Goal: Task Accomplishment & Management: Use online tool/utility

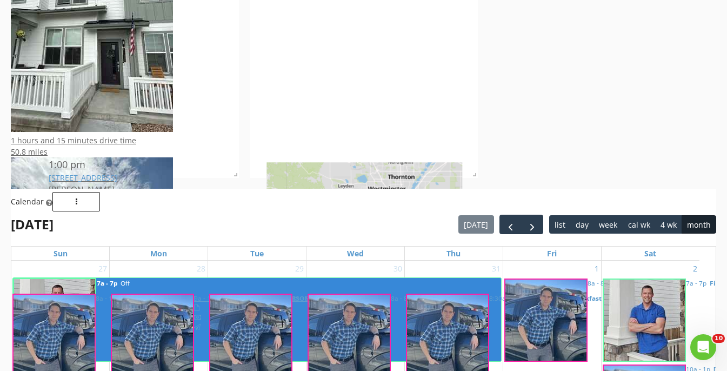
scroll to position [1065, 728]
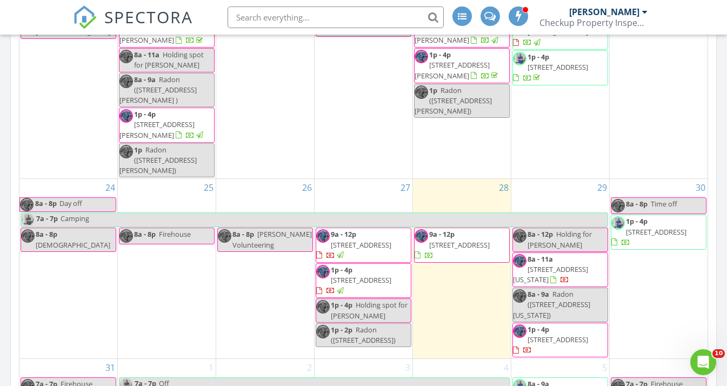
scroll to position [666, 0]
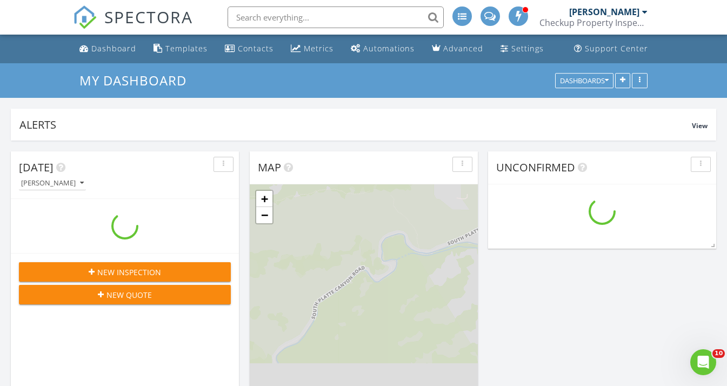
scroll to position [1065, 728]
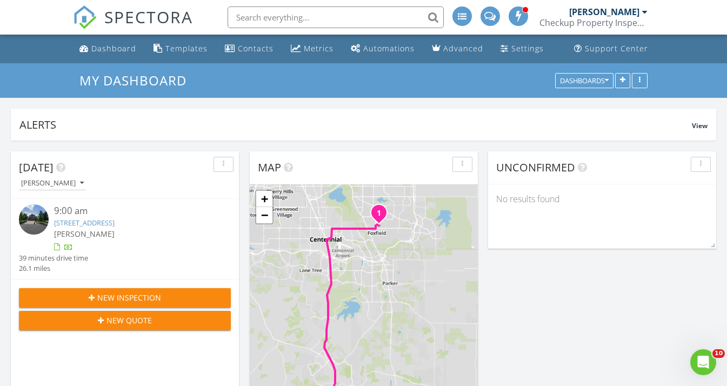
click at [349, 18] on input "text" at bounding box center [336, 17] width 216 height 22
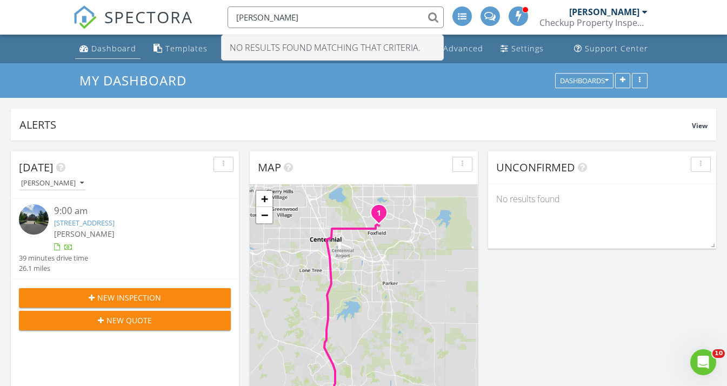
type input "bo barkley"
click at [124, 50] on div "Dashboard" at bounding box center [113, 48] width 45 height 10
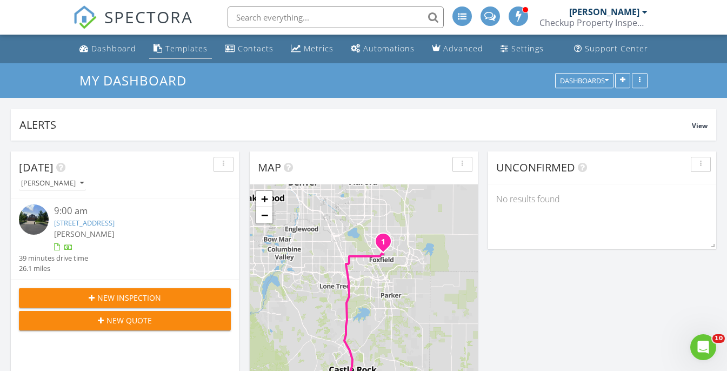
click at [180, 47] on div "Templates" at bounding box center [186, 48] width 42 height 10
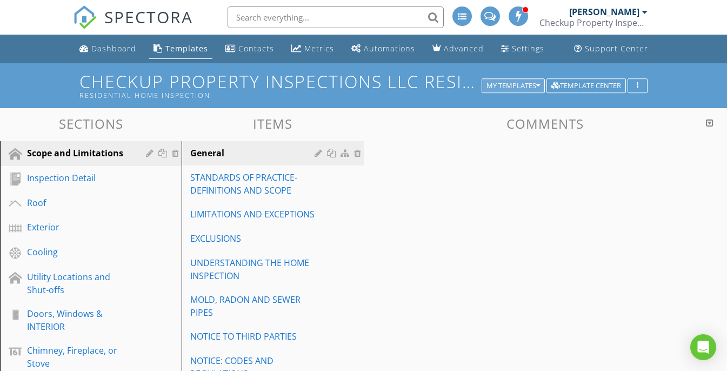
click at [516, 85] on div "My Templates" at bounding box center [513, 86] width 54 height 8
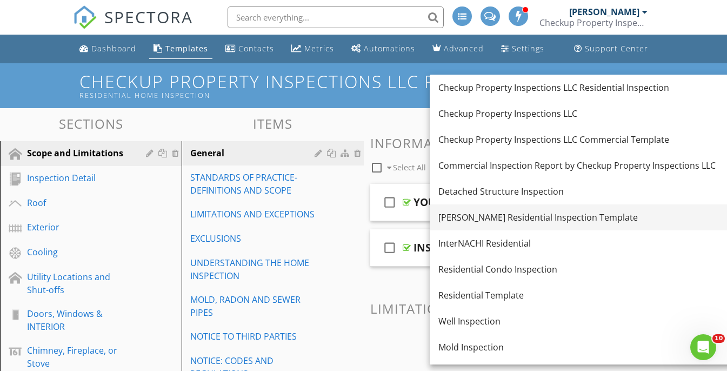
click at [504, 209] on link "[PERSON_NAME] Residential Inspection Template" at bounding box center [617, 217] width 375 height 26
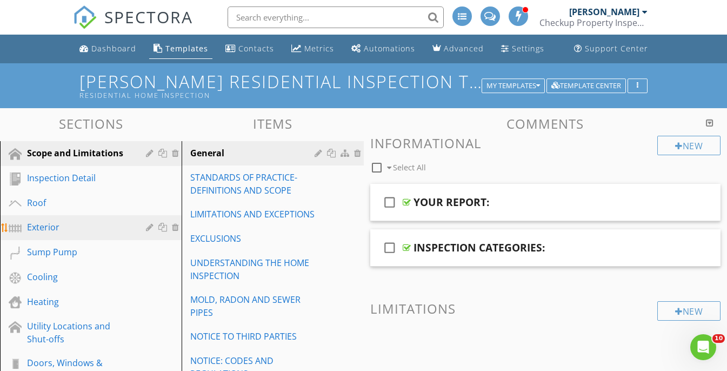
click at [56, 228] on div "Exterior" at bounding box center [78, 227] width 103 height 13
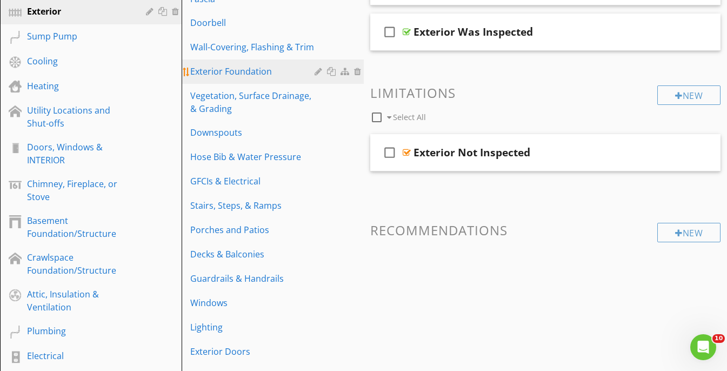
scroll to position [234, 0]
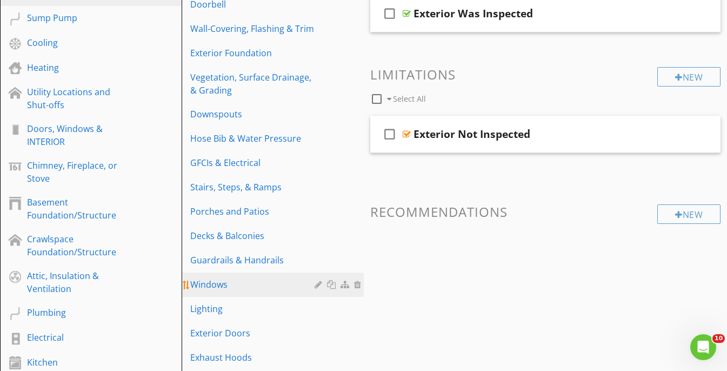
click at [229, 278] on div "Windows" at bounding box center [253, 284] width 127 height 13
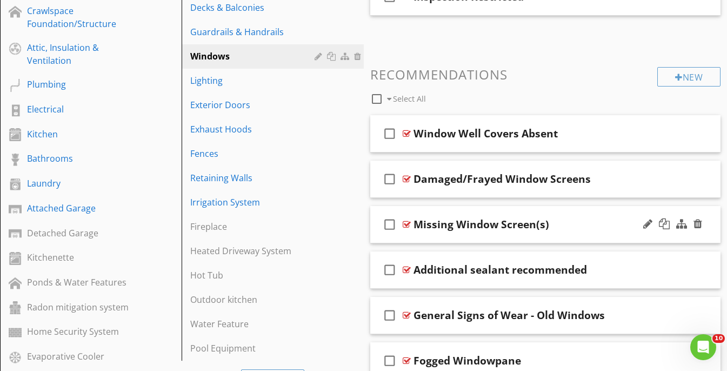
scroll to position [468, 0]
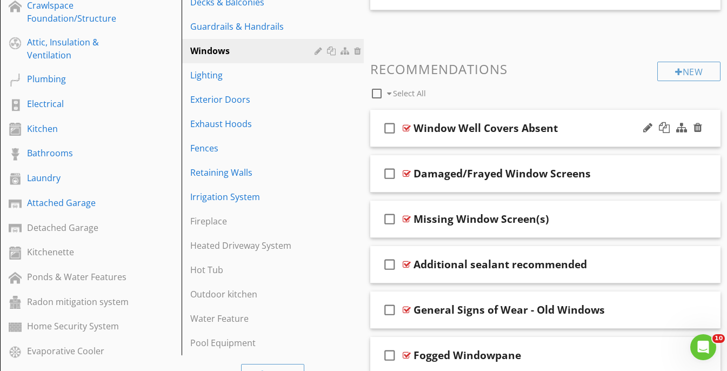
click at [599, 115] on div "check_box_outline_blank Window Well Covers Absent" at bounding box center [545, 128] width 351 height 37
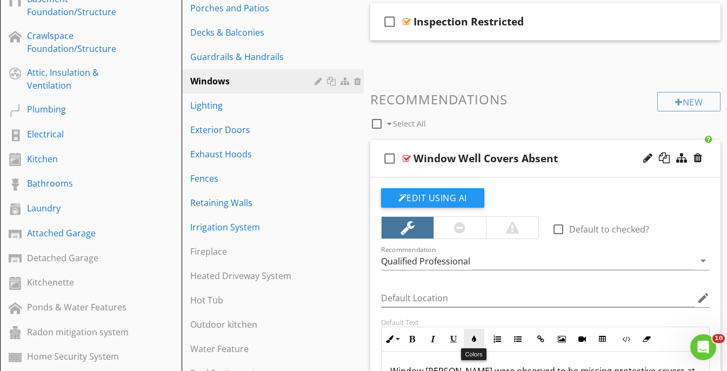
scroll to position [429, 0]
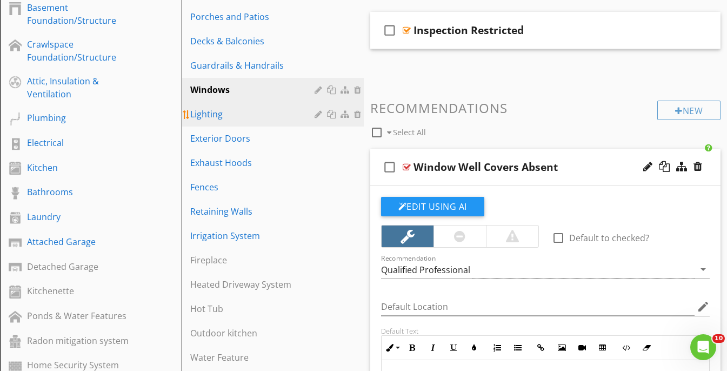
click at [219, 108] on div "Lighting" at bounding box center [253, 114] width 127 height 13
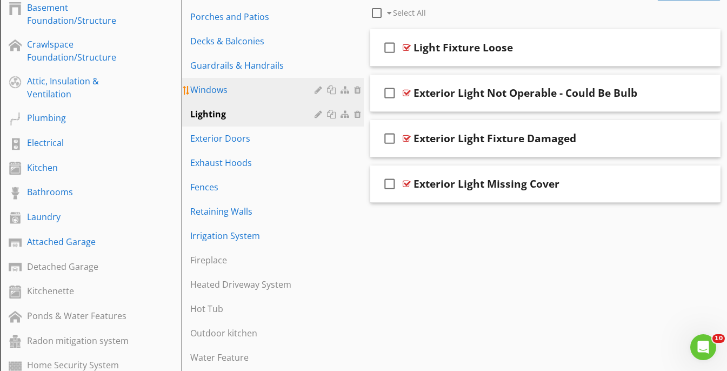
click at [228, 86] on link "Windows" at bounding box center [274, 90] width 178 height 24
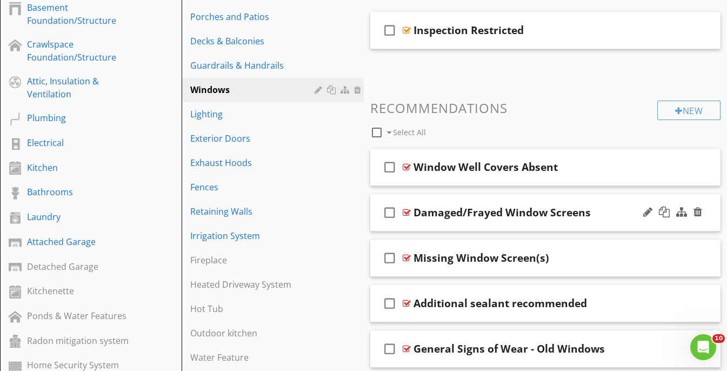
click at [581, 201] on div "check_box_outline_blank Damaged/Frayed Window Screens" at bounding box center [545, 212] width 351 height 37
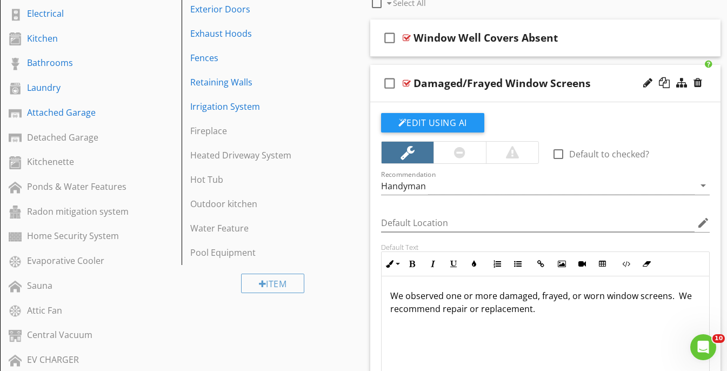
scroll to position [550, 0]
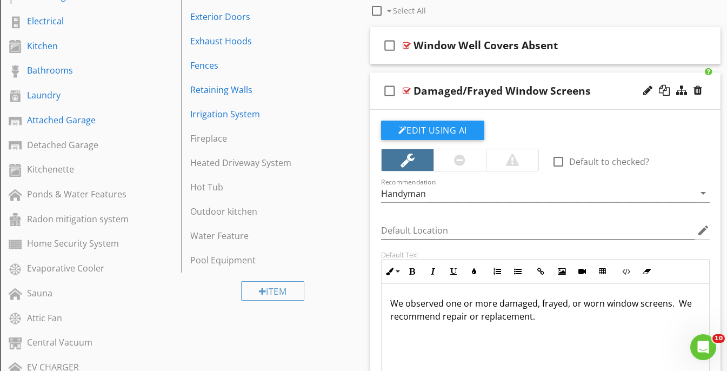
click at [605, 79] on div "check_box_outline_blank Damaged/Frayed Window Screens" at bounding box center [545, 90] width 351 height 37
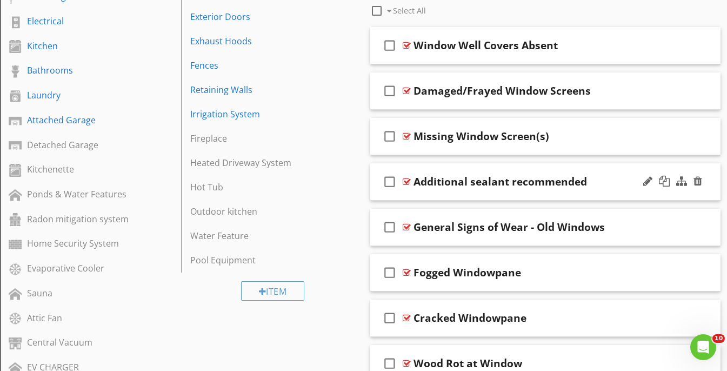
click at [611, 170] on div "check_box_outline_blank Additional sealant recommended" at bounding box center [545, 181] width 351 height 37
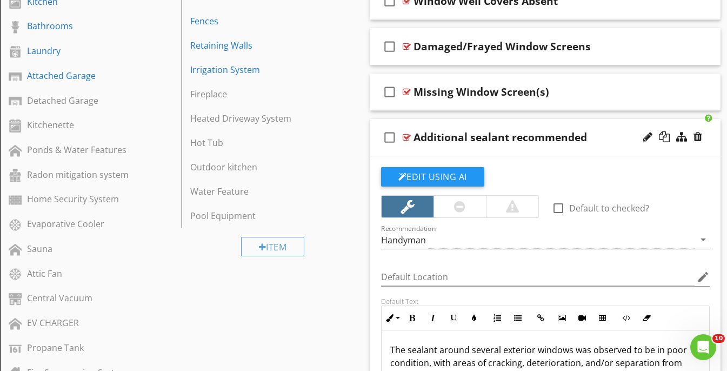
scroll to position [554, 0]
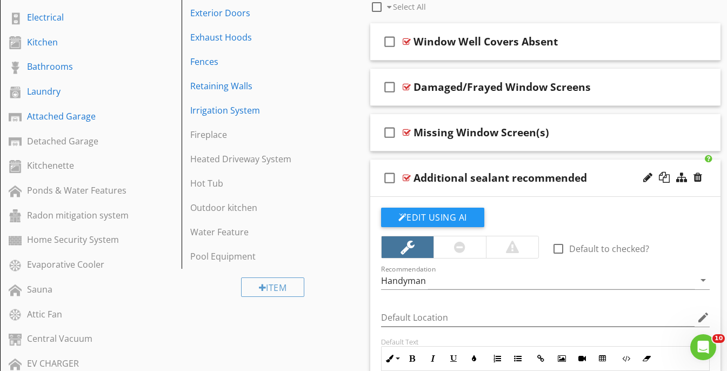
click at [611, 164] on div "check_box_outline_blank Additional sealant recommended" at bounding box center [545, 177] width 351 height 37
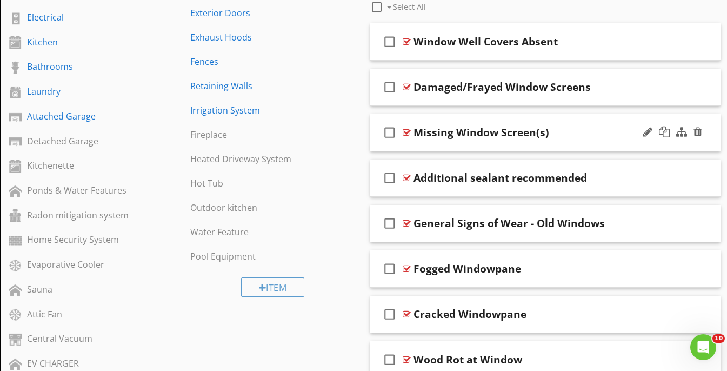
click at [599, 121] on div "check_box_outline_blank Missing Window Screen(s)" at bounding box center [545, 132] width 351 height 37
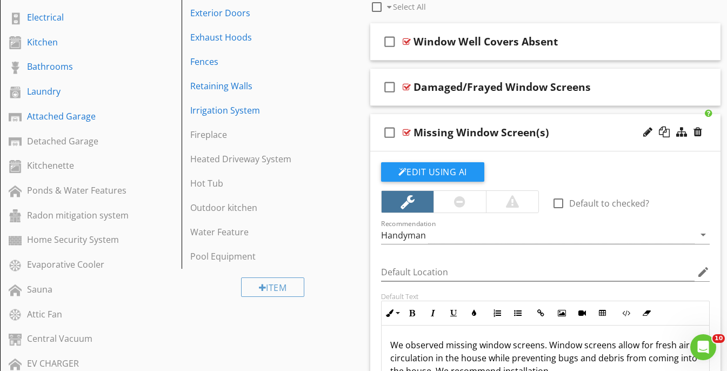
click at [599, 121] on div "check_box_outline_blank Missing Window Screen(s)" at bounding box center [545, 132] width 351 height 37
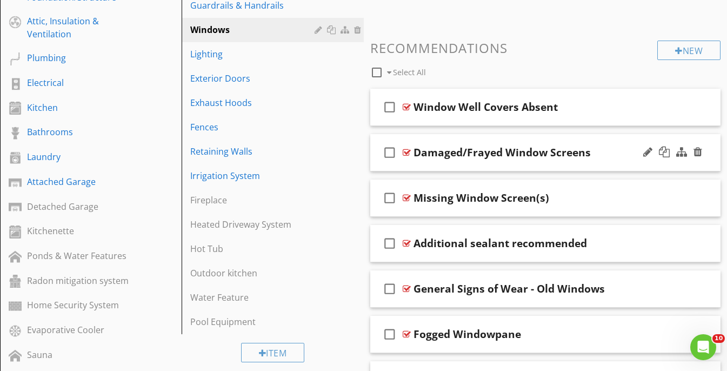
scroll to position [491, 0]
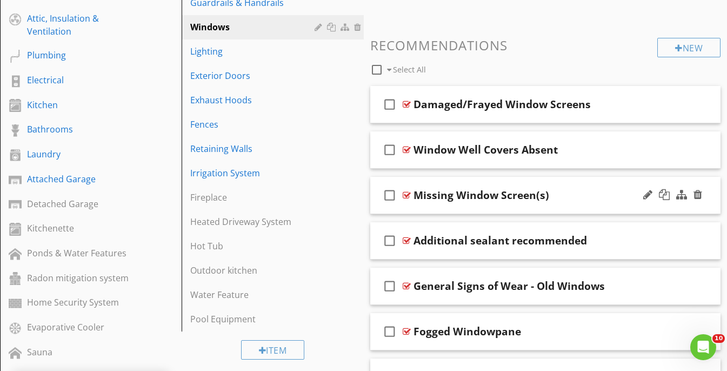
click at [570, 183] on div "check_box_outline_blank Missing Window Screen(s)" at bounding box center [545, 195] width 351 height 37
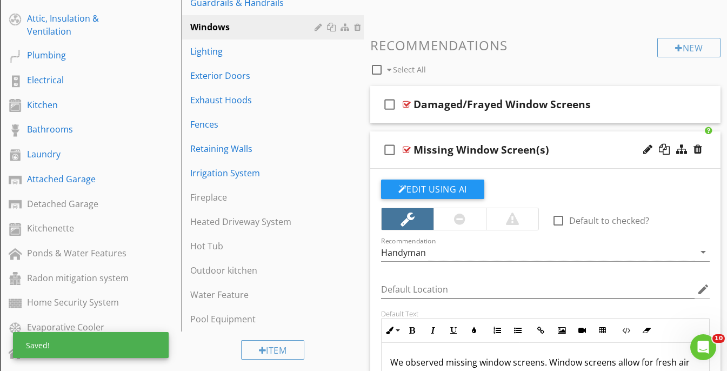
click at [569, 138] on div "check_box_outline_blank Missing Window Screen(s)" at bounding box center [545, 149] width 351 height 37
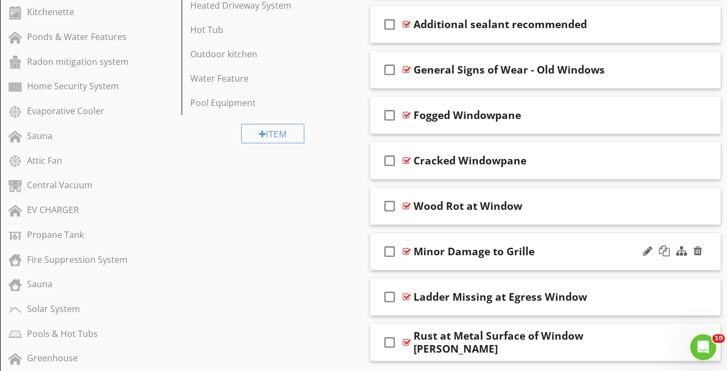
scroll to position [709, 0]
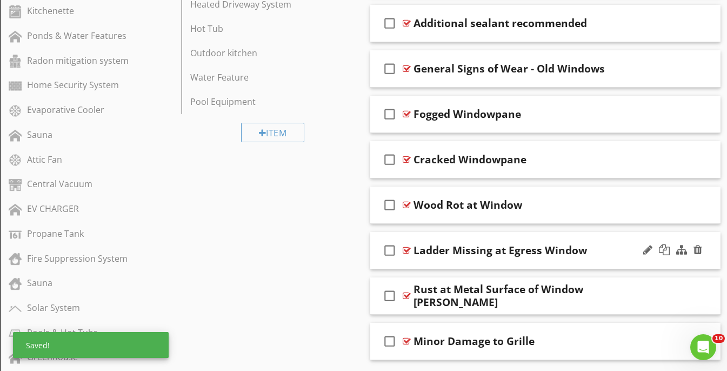
drag, startPoint x: 615, startPoint y: 281, endPoint x: 614, endPoint y: 264, distance: 16.3
click at [614, 264] on span "check_box_outline_blank Damaged/Frayed Window Screens check_box_outline_blank M…" at bounding box center [545, 114] width 351 height 491
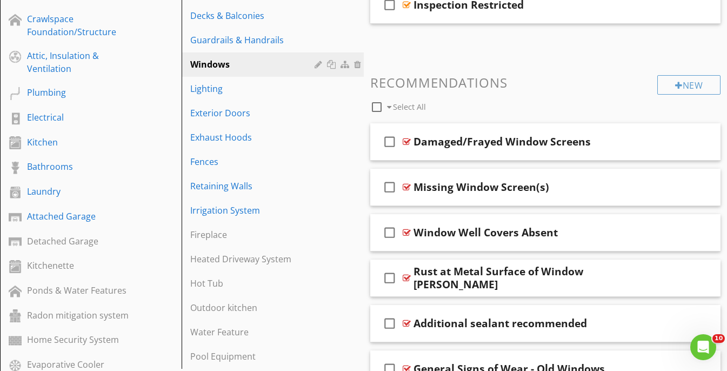
scroll to position [415, 0]
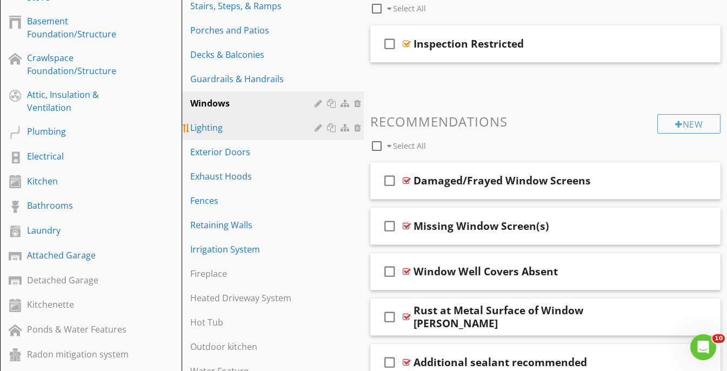
click at [218, 121] on div "Lighting" at bounding box center [253, 127] width 127 height 13
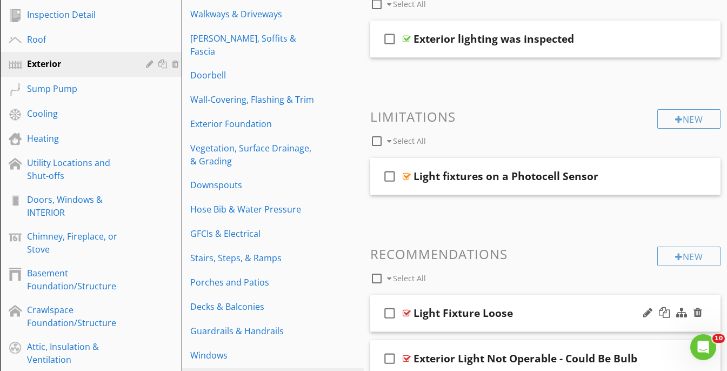
scroll to position [148, 0]
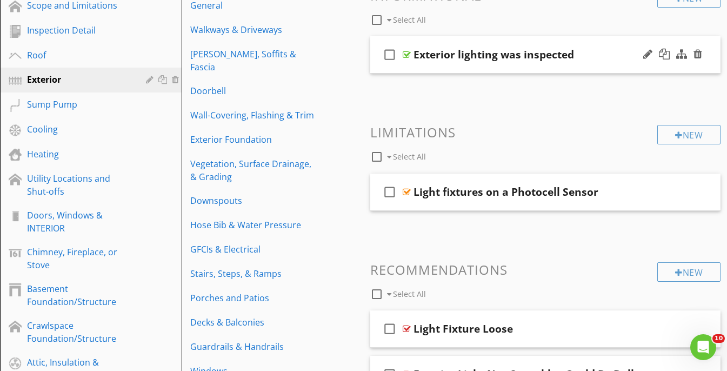
click at [586, 40] on div "check_box_outline_blank Exterior lighting was inspected" at bounding box center [545, 54] width 351 height 37
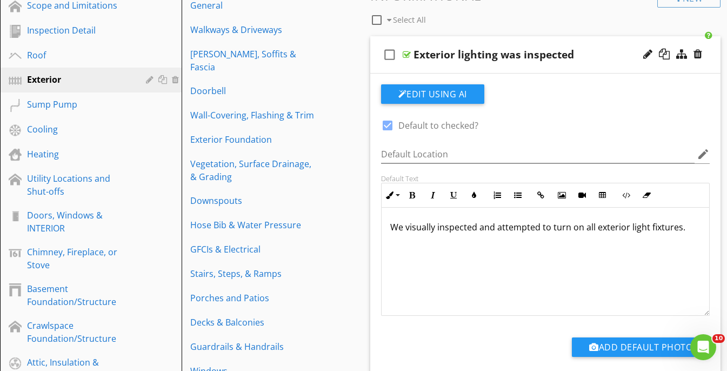
click at [581, 41] on div "check_box_outline_blank Exterior lighting was inspected" at bounding box center [545, 54] width 351 height 37
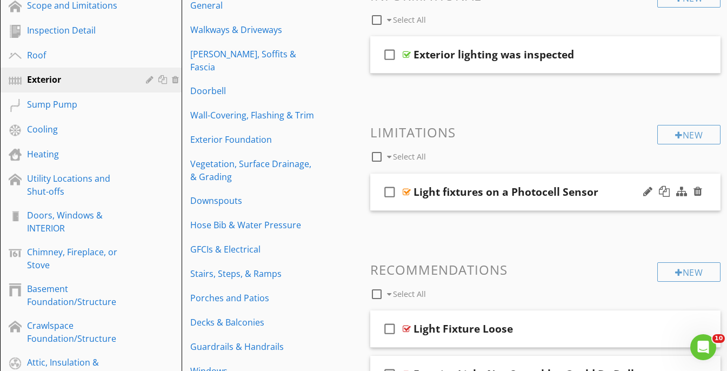
click at [578, 185] on div "Light fixtures on a Photocell Sensor" at bounding box center [506, 191] width 185 height 13
click at [586, 176] on div "check_box_outline_blank Light fixtures on a Photocell Sensor" at bounding box center [545, 192] width 351 height 37
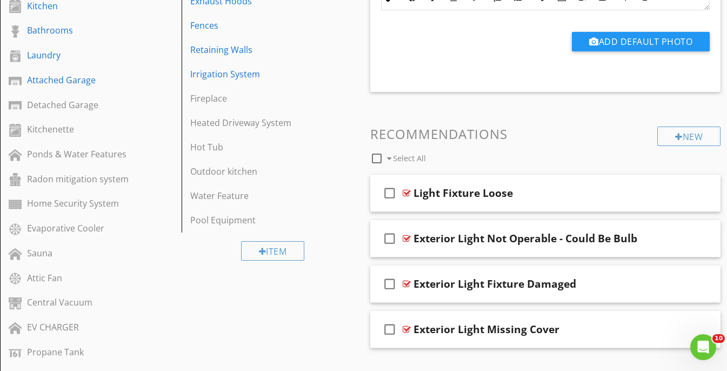
scroll to position [591, 0]
click at [590, 180] on div "check_box_outline_blank Light Fixture Loose" at bounding box center [545, 192] width 351 height 37
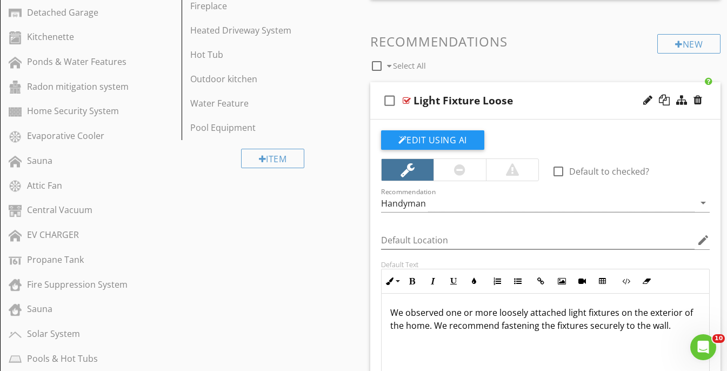
scroll to position [1, 0]
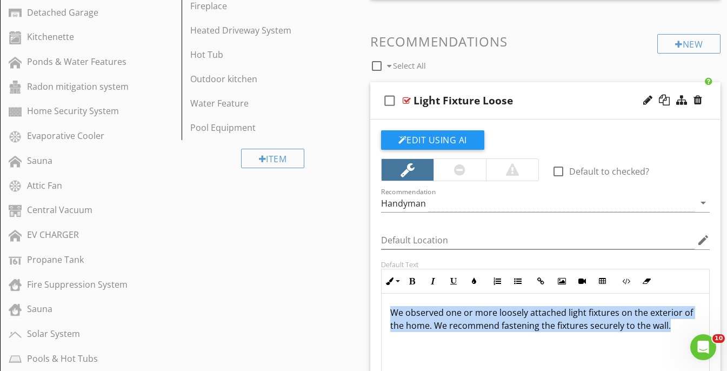
drag, startPoint x: 593, startPoint y: 334, endPoint x: 359, endPoint y: 303, distance: 236.0
click at [359, 303] on div "Sections Scope and Limitations Inspection Detail Roof Exterior Sump Pump Coolin…" at bounding box center [363, 112] width 727 height 1375
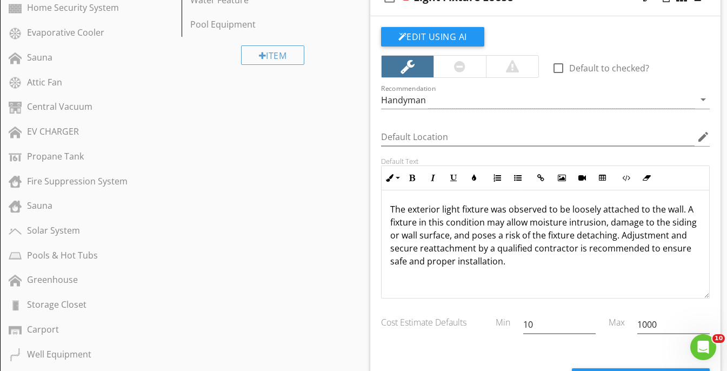
scroll to position [786, 0]
click at [546, 249] on p "The exterior light fixture was observed to be loosely attached to the wall. A f…" at bounding box center [545, 235] width 311 height 65
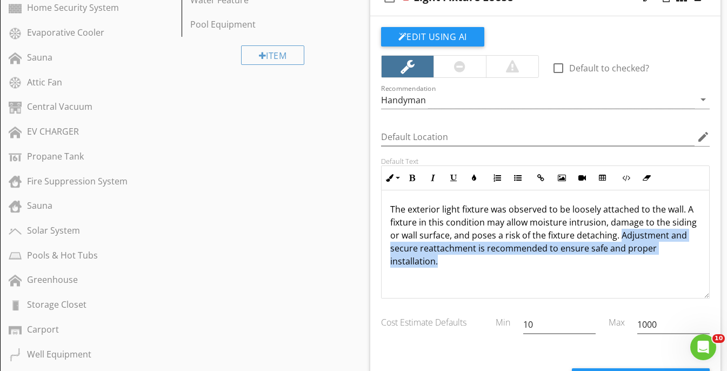
drag, startPoint x: 702, startPoint y: 249, endPoint x: 621, endPoint y: 237, distance: 81.9
click at [621, 237] on div "The exterior light fixture was observed to be loosely attached to the wall. A f…" at bounding box center [546, 244] width 328 height 108
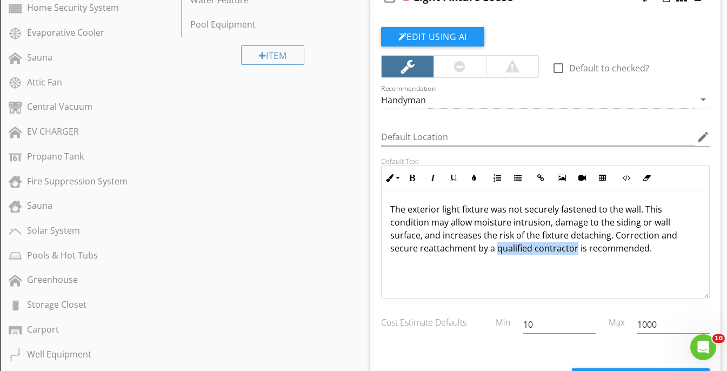
drag, startPoint x: 545, startPoint y: 249, endPoint x: 467, endPoint y: 250, distance: 77.8
click at [467, 250] on p "The exterior light fixture was not securely fastened to the wall. This conditio…" at bounding box center [545, 229] width 311 height 52
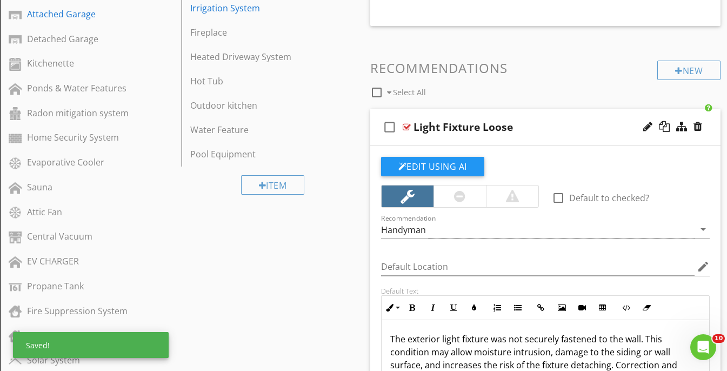
scroll to position [654, 0]
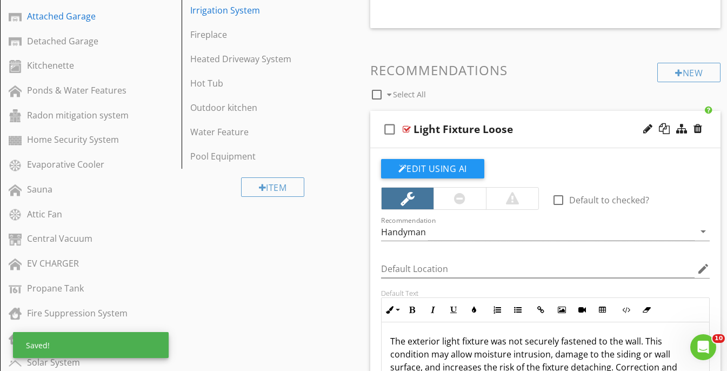
click at [571, 113] on div "check_box_outline_blank Light Fixture Loose" at bounding box center [545, 129] width 351 height 37
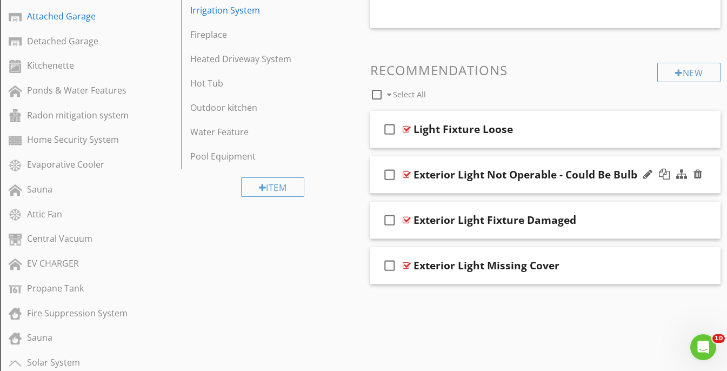
click at [572, 156] on div "check_box_outline_blank Exterior Light Not Operable - Could Be Bulb" at bounding box center [545, 174] width 351 height 37
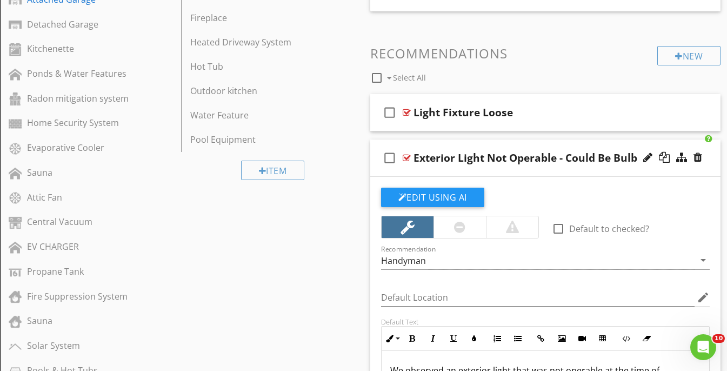
scroll to position [662, 0]
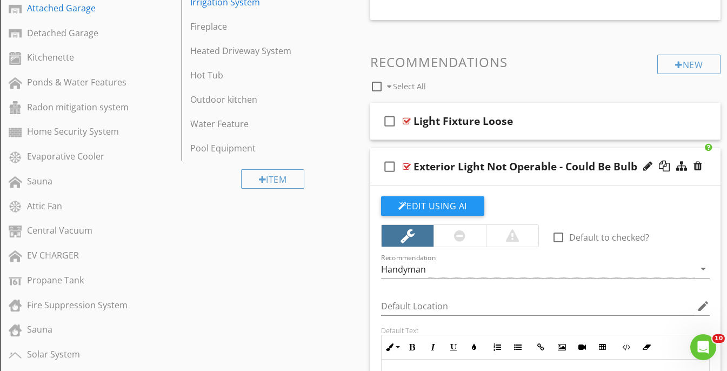
click at [582, 156] on div "check_box_outline_blank Exterior Light Not Operable - Could Be Bulb" at bounding box center [545, 166] width 351 height 37
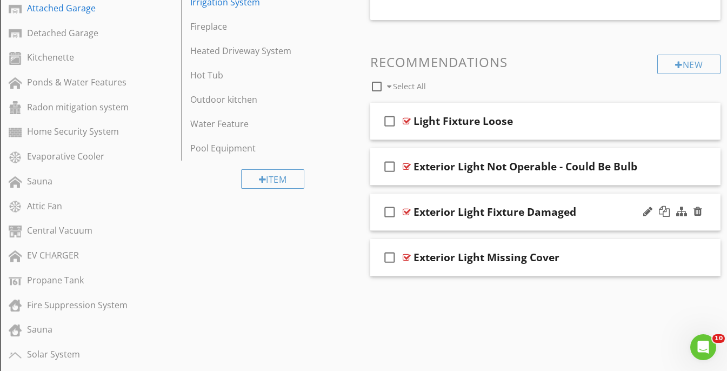
click at [581, 198] on div "check_box_outline_blank Exterior Light Fixture Damaged" at bounding box center [545, 212] width 351 height 37
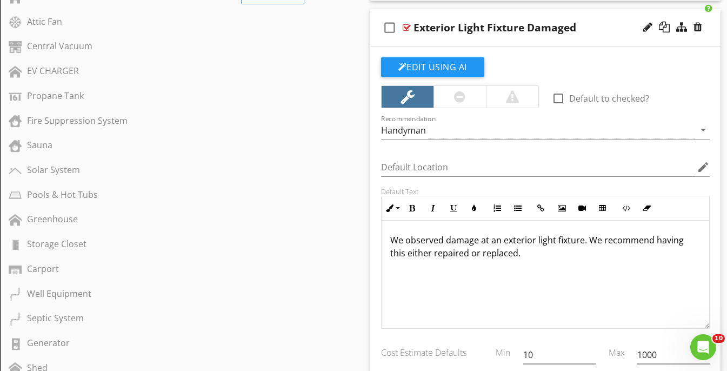
scroll to position [847, 0]
drag, startPoint x: 522, startPoint y: 286, endPoint x: 375, endPoint y: 238, distance: 154.7
click at [375, 238] on div "Default Text Inline Style XLarge Large Normal Small Light Small/Light Bold Ital…" at bounding box center [546, 257] width 342 height 142
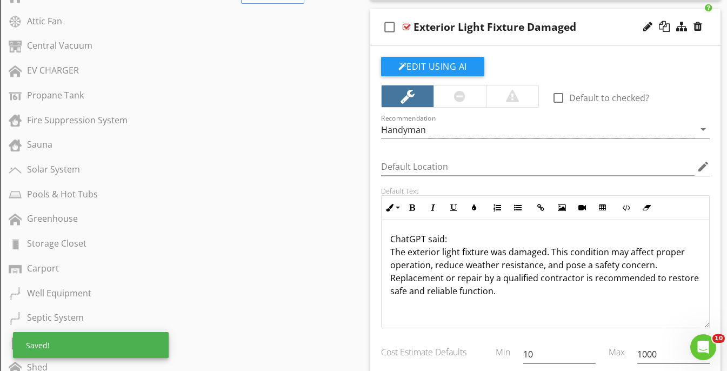
scroll to position [1, 0]
click at [510, 291] on p "ChatGPT said: The exterior light fixture was damaged. This condition may affect…" at bounding box center [545, 264] width 311 height 65
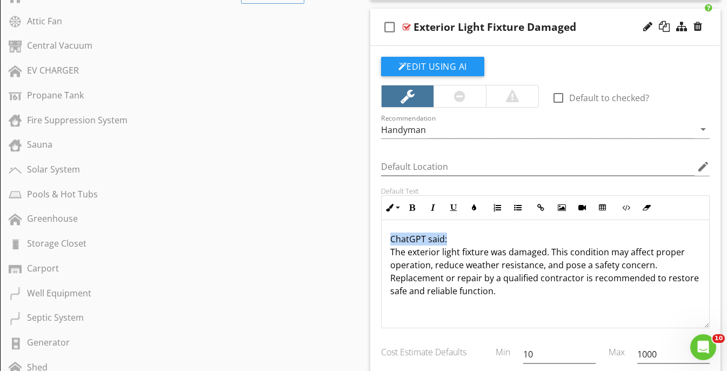
drag, startPoint x: 456, startPoint y: 240, endPoint x: 378, endPoint y: 232, distance: 77.7
click at [378, 232] on div "Default Text Inline Style XLarge Large Normal Small Light Small/Light Bold Ital…" at bounding box center [546, 257] width 342 height 142
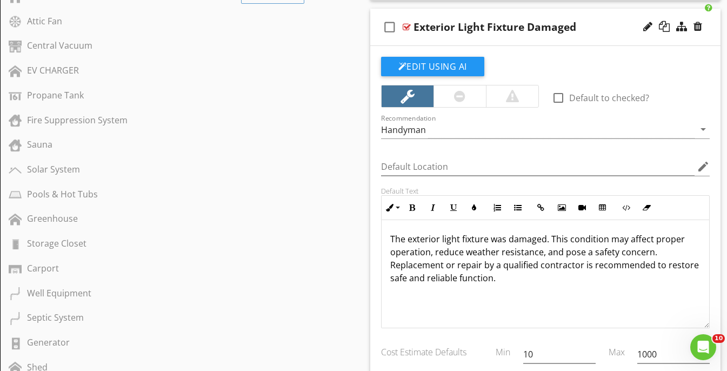
click at [607, 9] on div "check_box_outline_blank Exterior Light Fixture Damaged" at bounding box center [545, 27] width 351 height 37
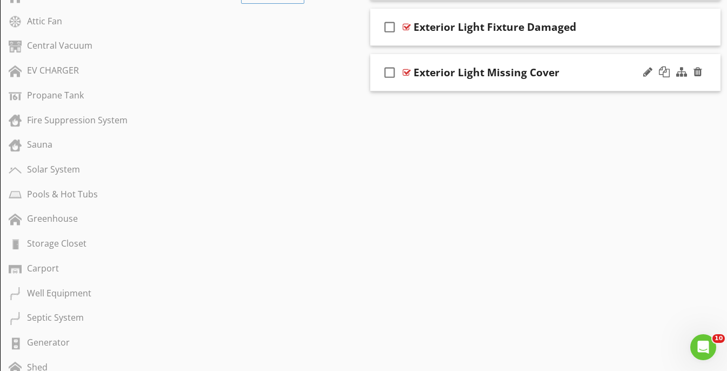
click at [593, 64] on div "check_box_outline_blank Exterior Light Missing Cover" at bounding box center [545, 72] width 351 height 37
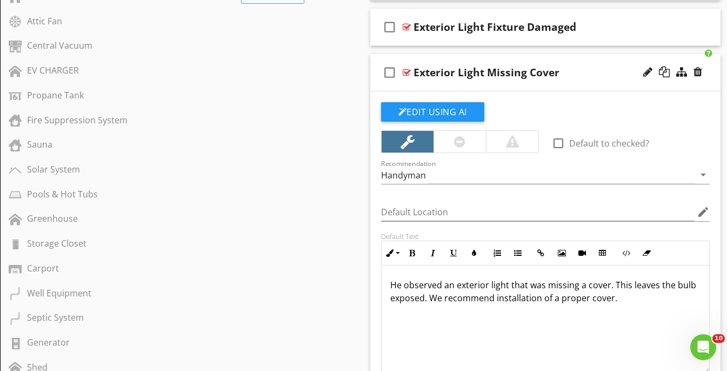
drag, startPoint x: 588, startPoint y: 310, endPoint x: 303, endPoint y: 233, distance: 295.7
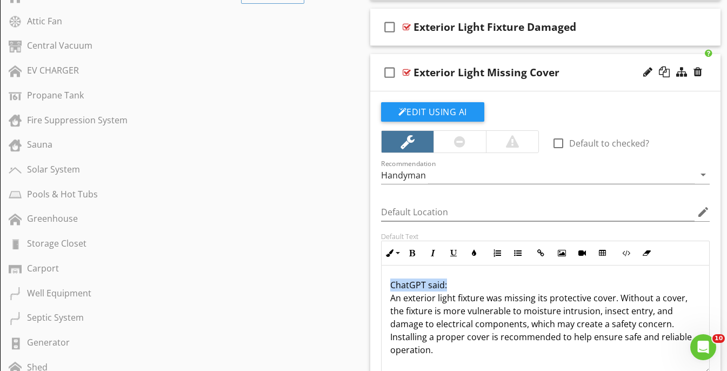
drag, startPoint x: 457, startPoint y: 285, endPoint x: 372, endPoint y: 278, distance: 84.6
click at [372, 278] on div "Edit Using AI check_box_outline_blank Default to checked? Recommendation Handym…" at bounding box center [545, 297] width 351 height 412
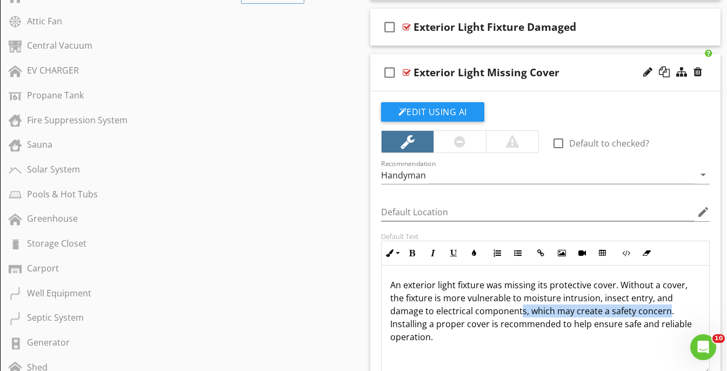
drag, startPoint x: 621, startPoint y: 313, endPoint x: 476, endPoint y: 315, distance: 144.9
click at [476, 315] on p "An exterior light fixture was missing its protective cover. Without a cover, th…" at bounding box center [545, 310] width 311 height 65
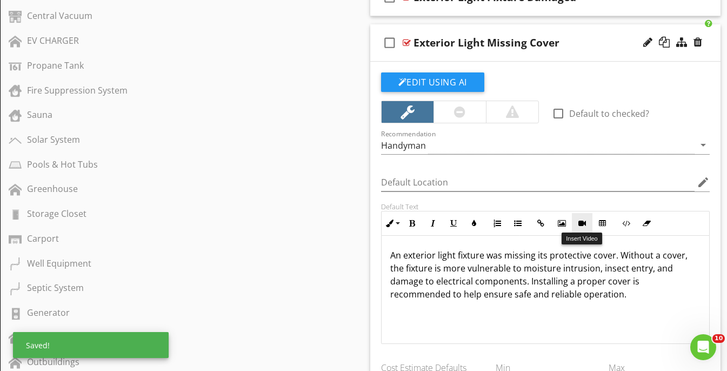
scroll to position [894, 0]
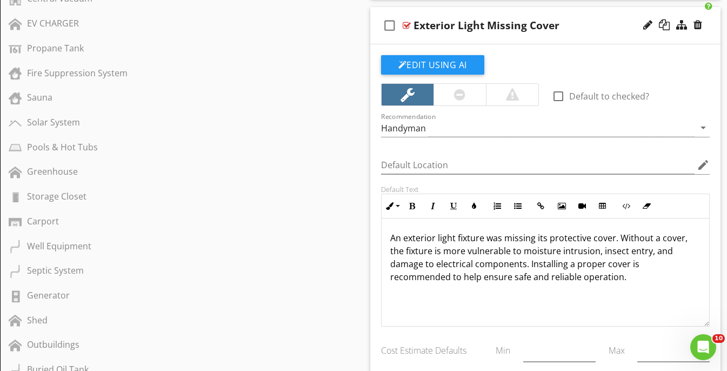
click at [611, 13] on div "check_box_outline_blank Exterior Light Missing Cover" at bounding box center [545, 25] width 351 height 37
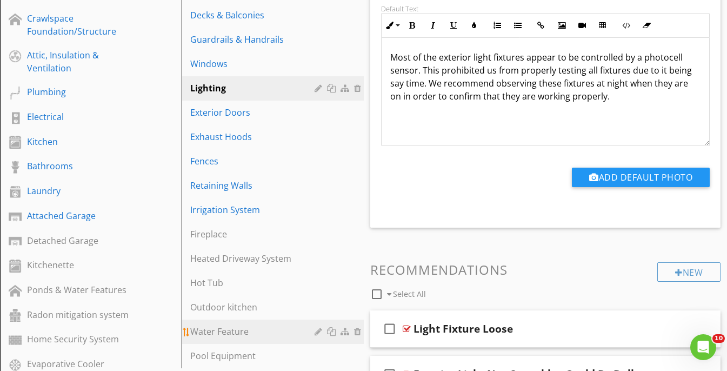
scroll to position [453, 0]
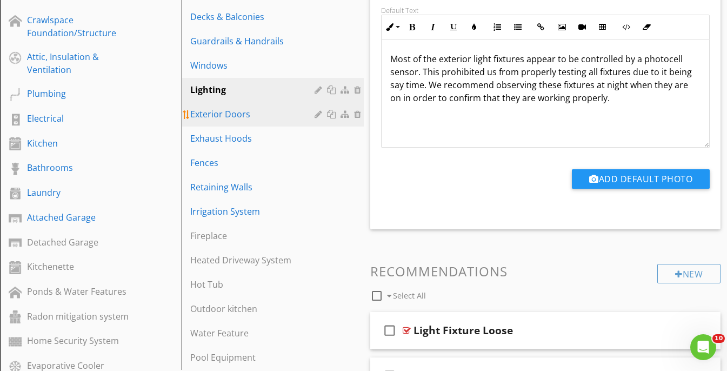
click at [226, 108] on div "Exterior Doors" at bounding box center [253, 114] width 127 height 13
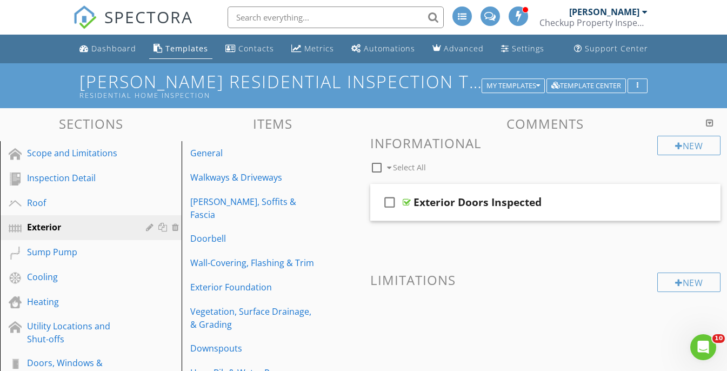
scroll to position [0, 0]
click at [563, 188] on div "check_box_outline_blank Exterior Doors Inspected" at bounding box center [545, 202] width 351 height 37
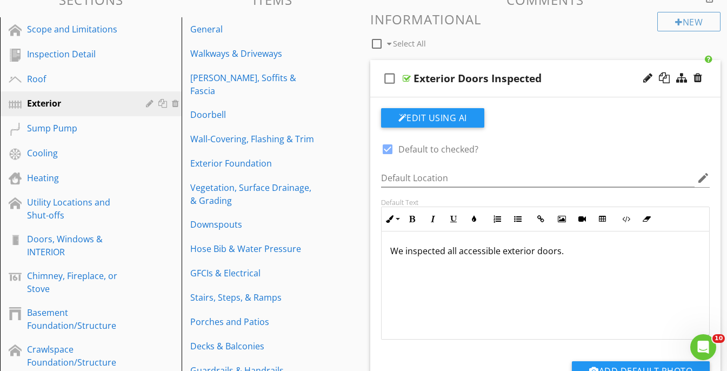
scroll to position [140, 0]
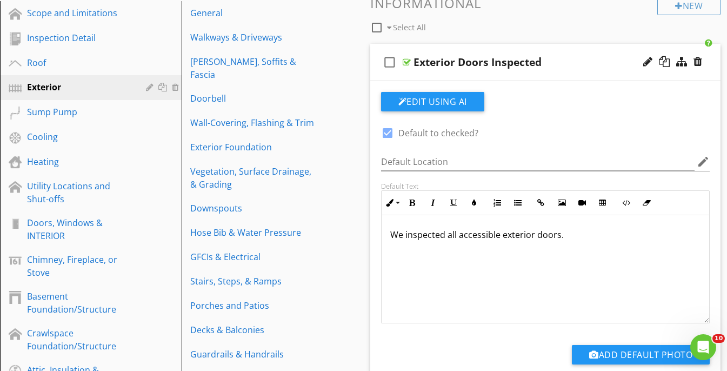
click at [445, 235] on p "We inspected all accessible exterior doors." at bounding box center [545, 234] width 311 height 13
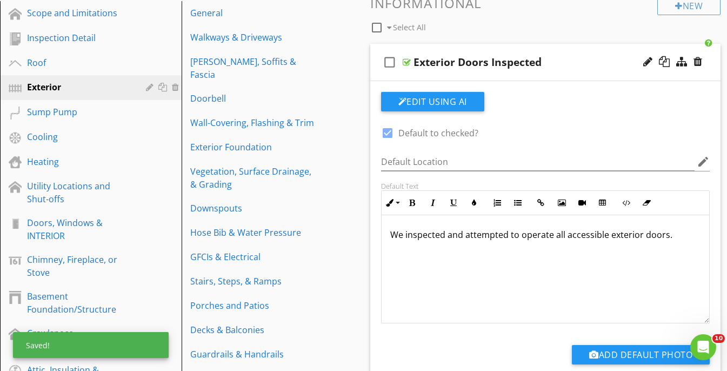
click at [575, 56] on div "Exterior Doors Inspected" at bounding box center [537, 62] width 246 height 13
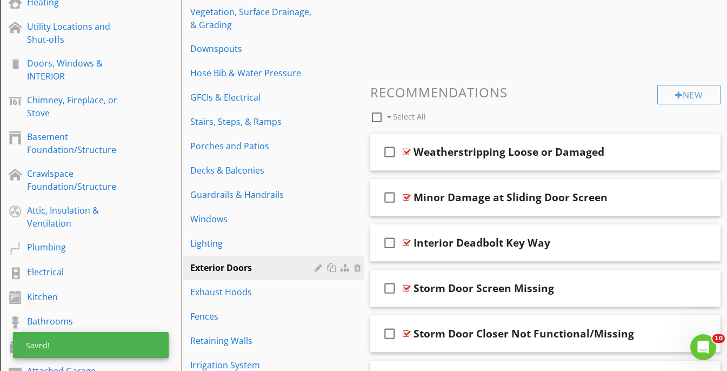
scroll to position [324, 0]
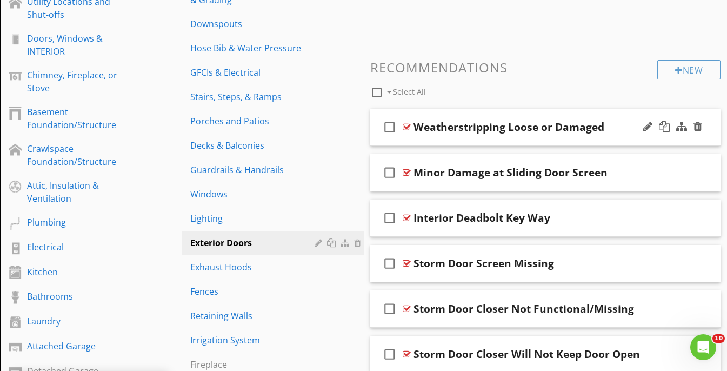
click at [616, 114] on div "check_box_outline_blank Weatherstripping Loose or Damaged" at bounding box center [545, 127] width 351 height 37
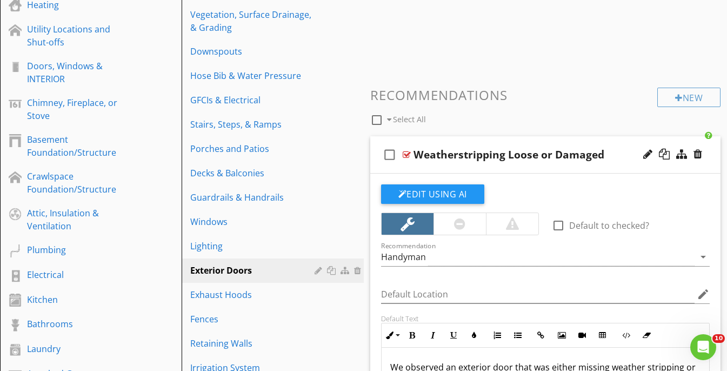
scroll to position [297, 0]
click at [604, 137] on div "check_box_outline_blank Weatherstripping Loose or Damaged" at bounding box center [545, 154] width 351 height 37
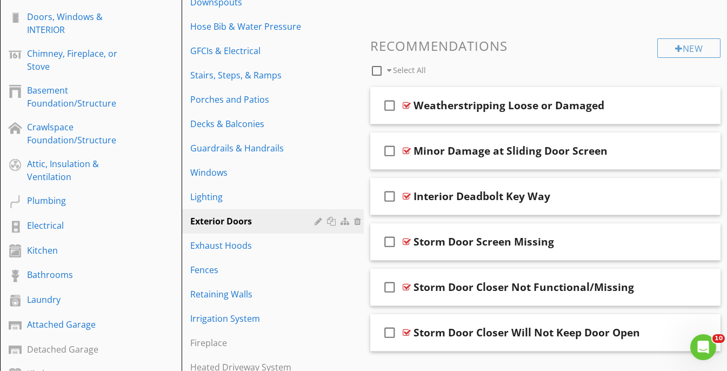
scroll to position [346, 0]
click at [601, 138] on div "check_box_outline_blank Minor Damage at Sliding Door Screen" at bounding box center [545, 150] width 351 height 37
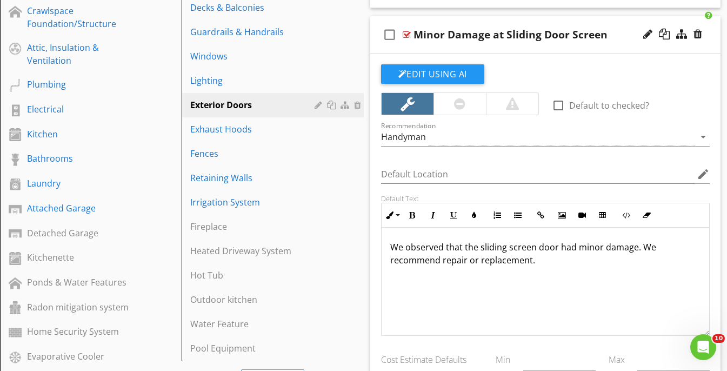
scroll to position [462, 0]
click at [585, 17] on div "check_box_outline_blank Minor Damage at Sliding Door Screen" at bounding box center [545, 34] width 351 height 37
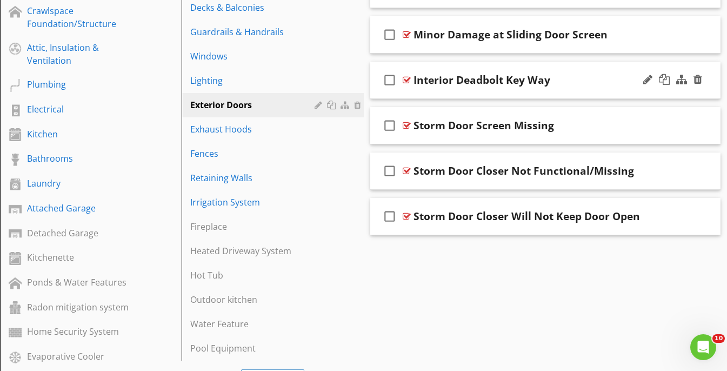
click at [583, 67] on div "check_box_outline_blank Interior Deadbolt Key Way" at bounding box center [545, 80] width 351 height 37
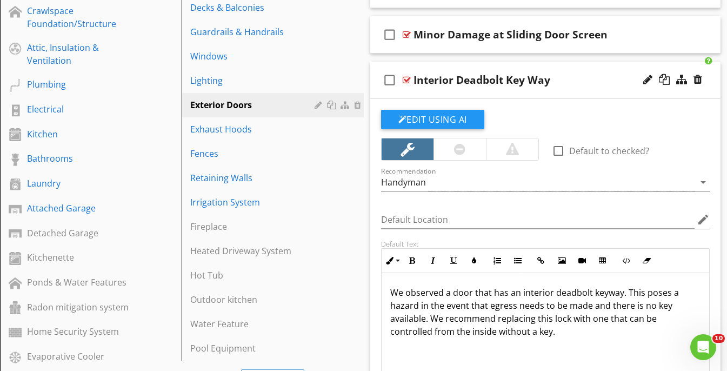
click at [577, 71] on div "check_box_outline_blank Interior Deadbolt Key Way" at bounding box center [545, 80] width 351 height 37
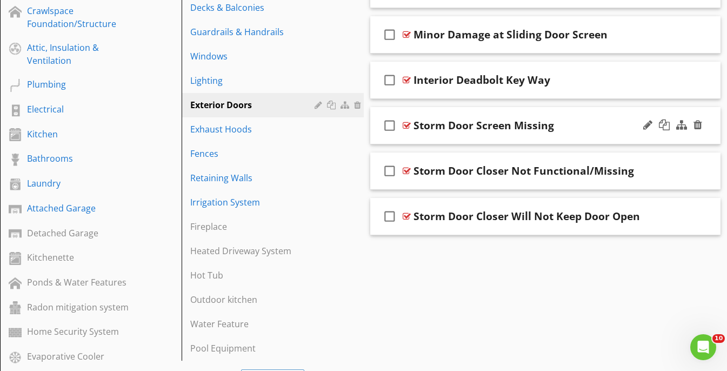
click at [594, 119] on div "Storm Door Screen Missing" at bounding box center [537, 125] width 246 height 13
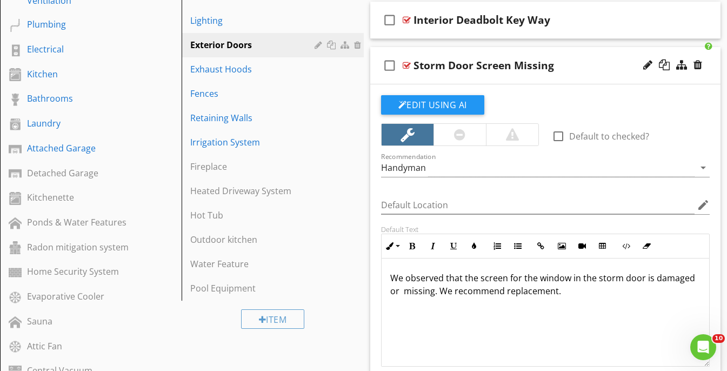
scroll to position [524, 0]
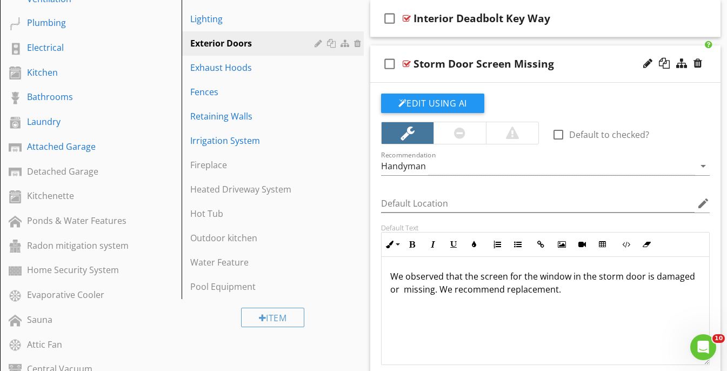
click at [402, 289] on p "We observed that the screen for the window in the storm door is damaged or miss…" at bounding box center [545, 283] width 311 height 26
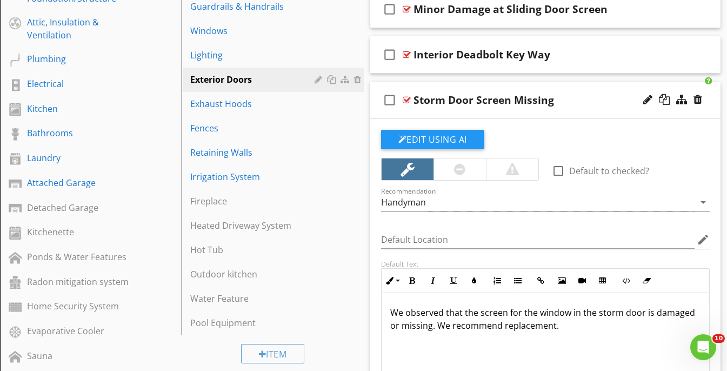
scroll to position [475, 0]
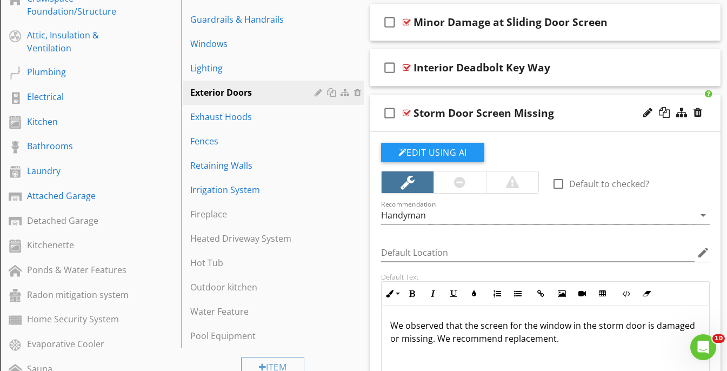
click at [583, 101] on div "check_box_outline_blank Storm Door Screen Missing" at bounding box center [545, 113] width 351 height 37
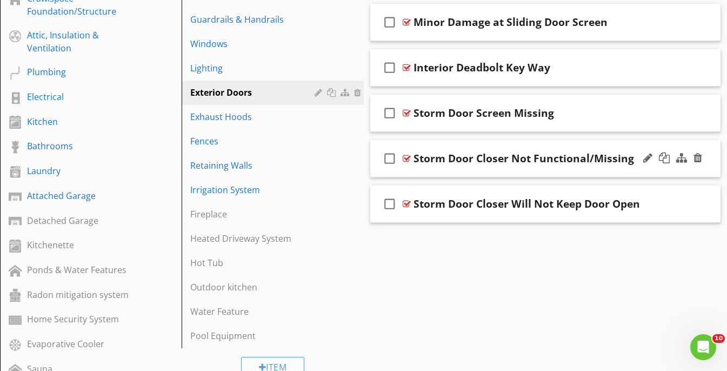
click at [591, 145] on div "check_box_outline_blank Storm Door Closer Not Functional/Missing" at bounding box center [545, 158] width 351 height 37
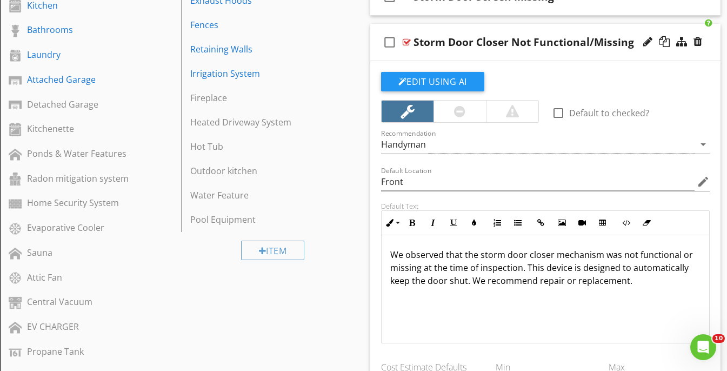
scroll to position [592, 0]
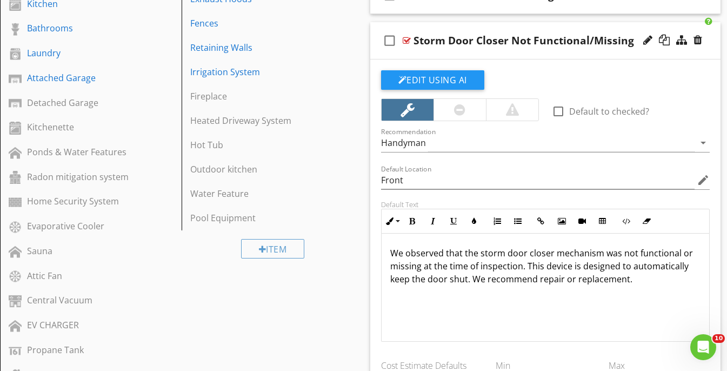
click at [466, 283] on p "We observed that the storm door closer mechanism was not functional or missing …" at bounding box center [545, 265] width 311 height 39
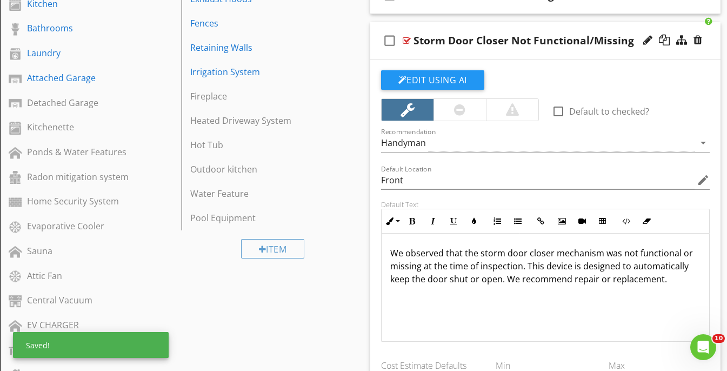
click at [488, 22] on div "check_box_outline_blank Storm Door Closer Not Functional/Missing" at bounding box center [545, 40] width 351 height 37
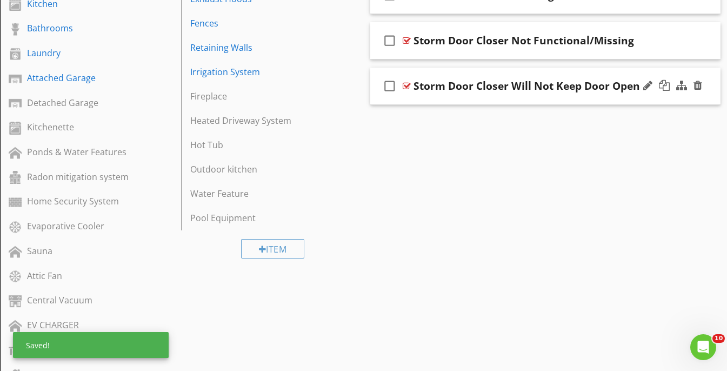
click at [517, 71] on div "check_box_outline_blank Storm Door Closer Will Not Keep Door Open" at bounding box center [545, 86] width 351 height 37
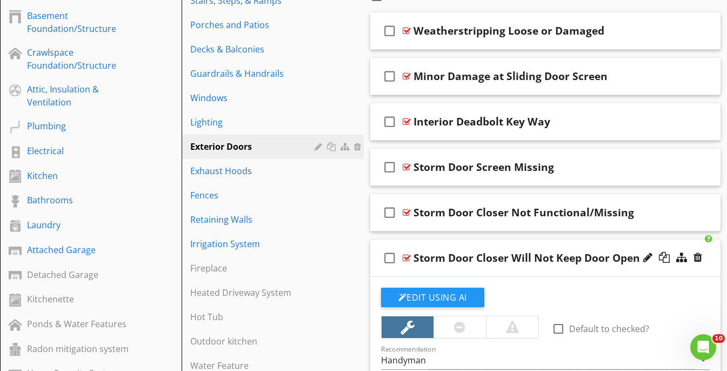
scroll to position [418, 0]
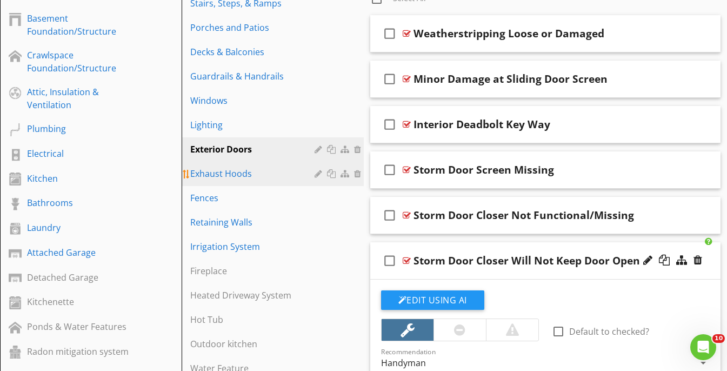
click at [215, 169] on link "Exhaust Hoods" at bounding box center [274, 174] width 178 height 24
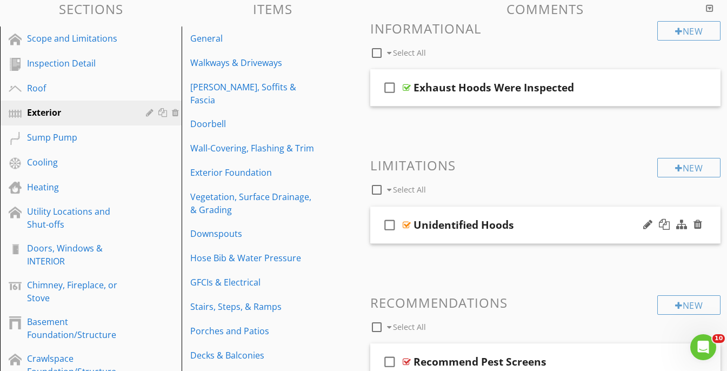
scroll to position [102, 0]
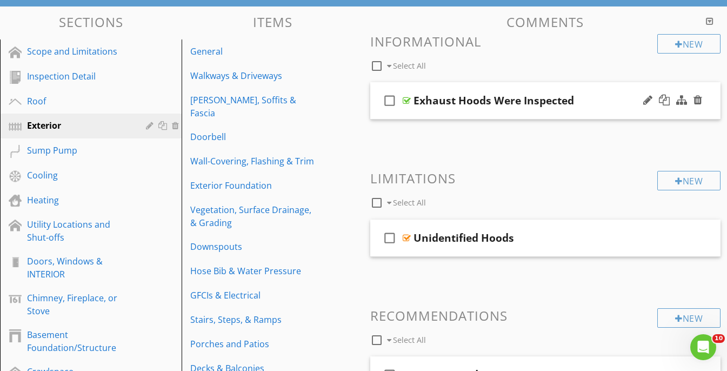
click at [581, 88] on div "check_box_outline_blank Exhaust Hoods Were Inspected" at bounding box center [545, 100] width 351 height 37
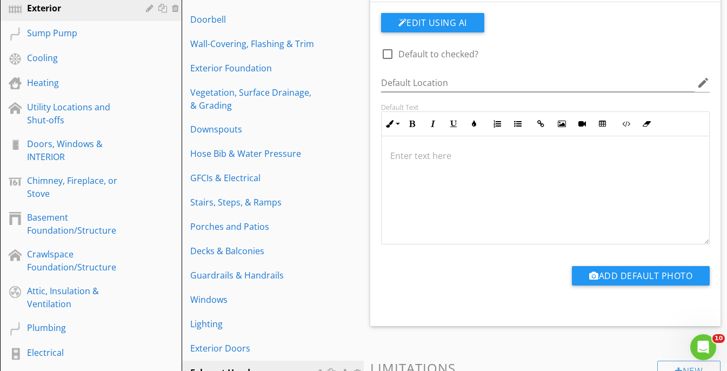
scroll to position [220, 0]
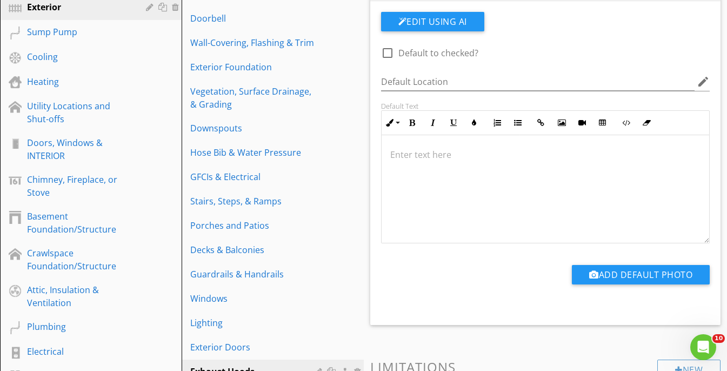
click at [506, 160] on p at bounding box center [545, 154] width 311 height 13
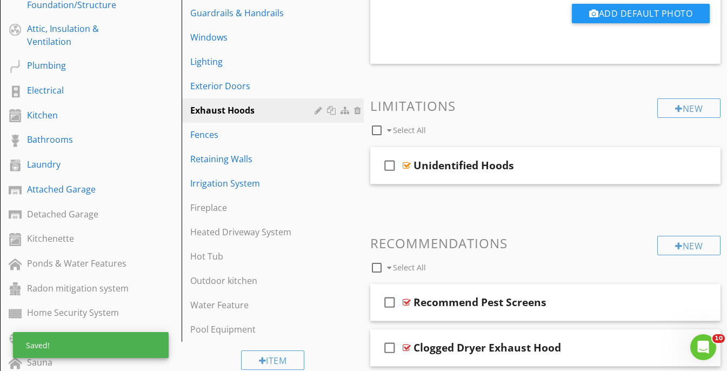
scroll to position [490, 0]
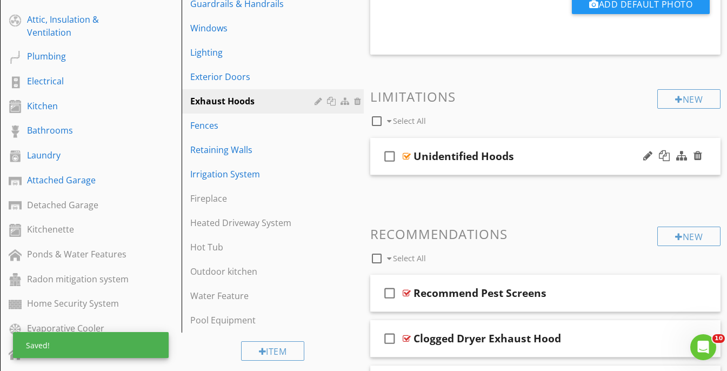
click at [610, 150] on div "Unidentified Hoods" at bounding box center [537, 156] width 246 height 13
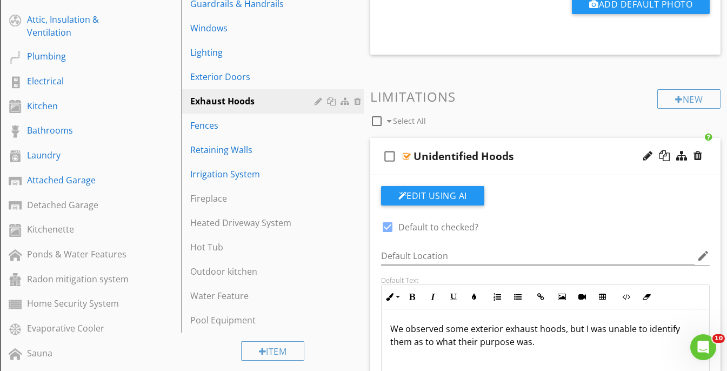
scroll to position [613, 0]
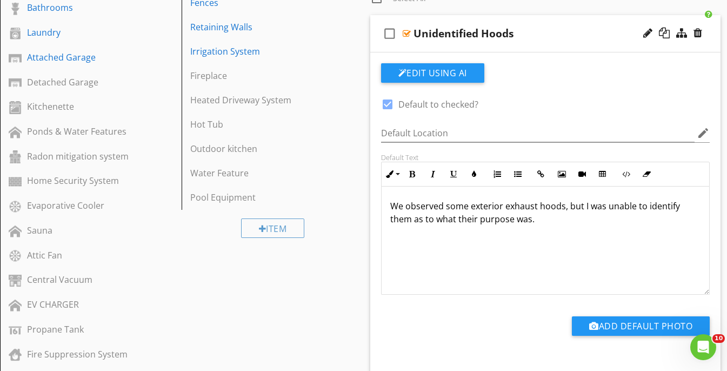
click at [565, 21] on div "check_box_outline_blank Unidentified Hoods" at bounding box center [545, 33] width 351 height 37
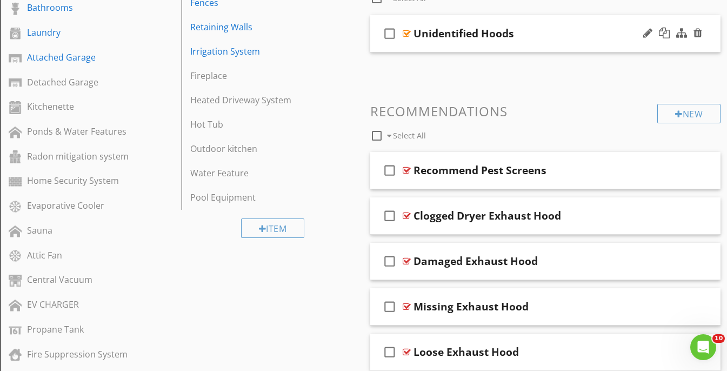
click at [569, 22] on div "check_box_outline_blank Unidentified Hoods" at bounding box center [545, 33] width 351 height 37
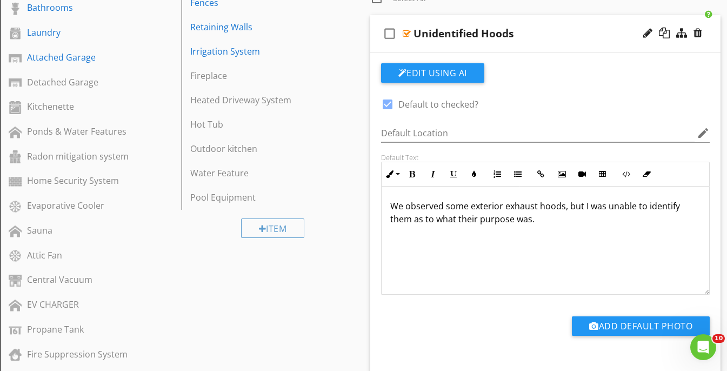
click at [386, 104] on div at bounding box center [387, 104] width 18 height 18
checkbox input "false"
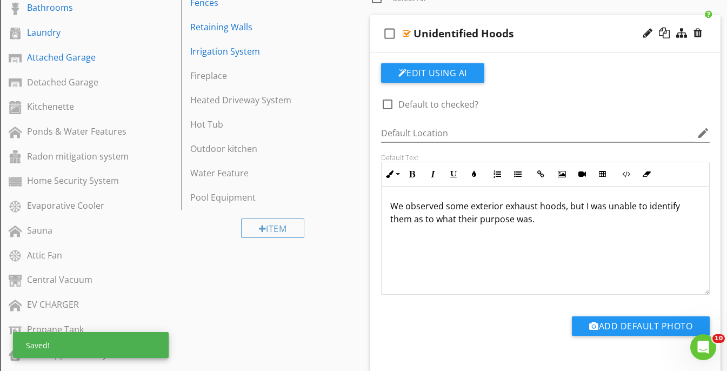
click at [563, 19] on div "check_box_outline_blank Unidentified Hoods" at bounding box center [545, 33] width 351 height 37
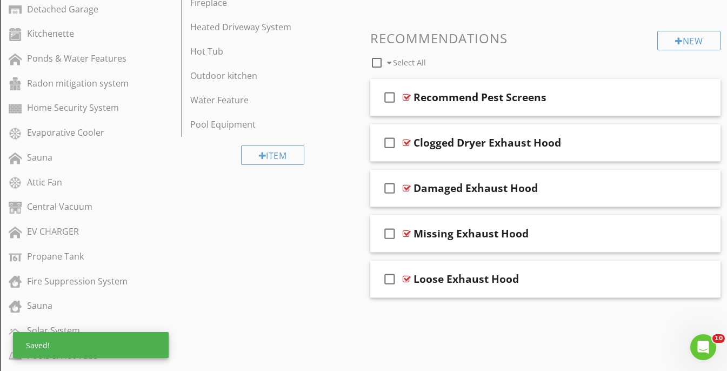
scroll to position [685, 0]
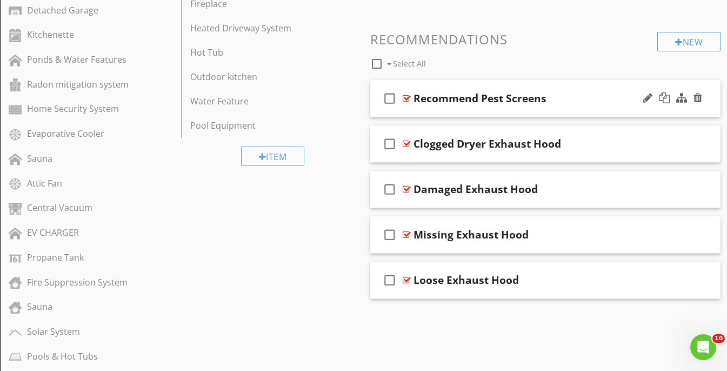
click at [590, 92] on div "Recommend Pest Screens" at bounding box center [537, 98] width 246 height 13
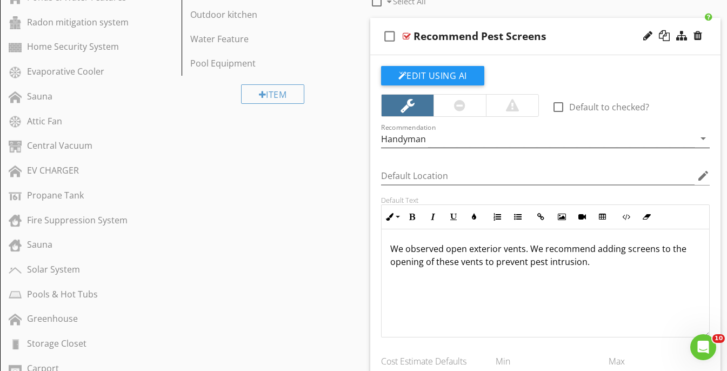
scroll to position [756, 0]
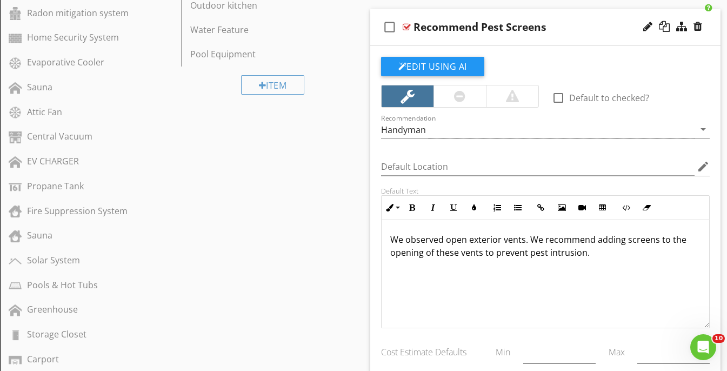
drag, startPoint x: 525, startPoint y: 292, endPoint x: 372, endPoint y: 232, distance: 164.1
click at [372, 232] on div "Edit Using AI check_box_outline_blank Default to checked? Recommendation Handym…" at bounding box center [545, 252] width 351 height 412
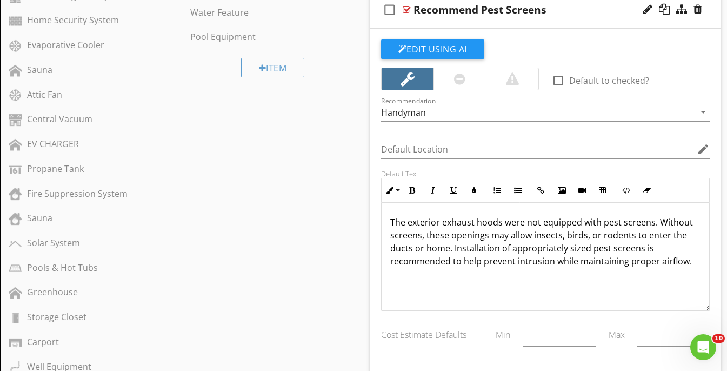
scroll to position [772, 0]
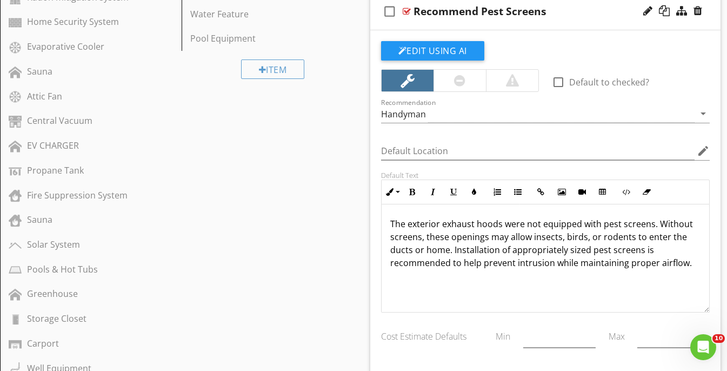
click at [594, 12] on div "Recommend Pest Screens" at bounding box center [537, 11] width 246 height 13
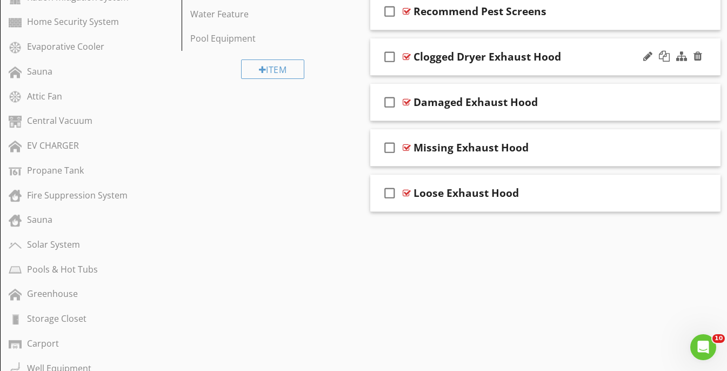
click at [595, 39] on div "check_box_outline_blank Clogged Dryer Exhaust Hood" at bounding box center [545, 56] width 351 height 37
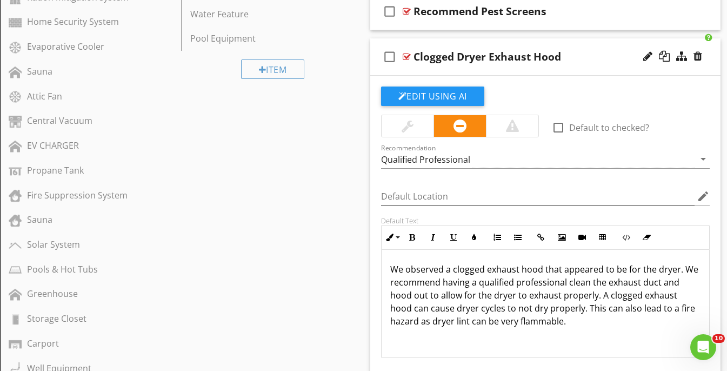
click at [574, 44] on div "check_box_outline_blank Clogged Dryer Exhaust Hood" at bounding box center [545, 56] width 351 height 37
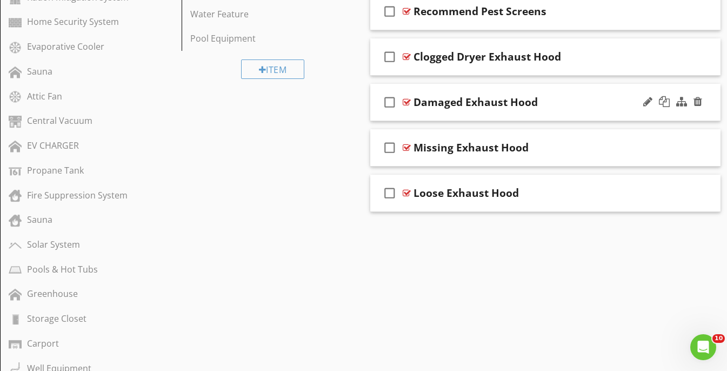
click at [578, 90] on div "check_box_outline_blank Damaged Exhaust Hood" at bounding box center [545, 102] width 351 height 37
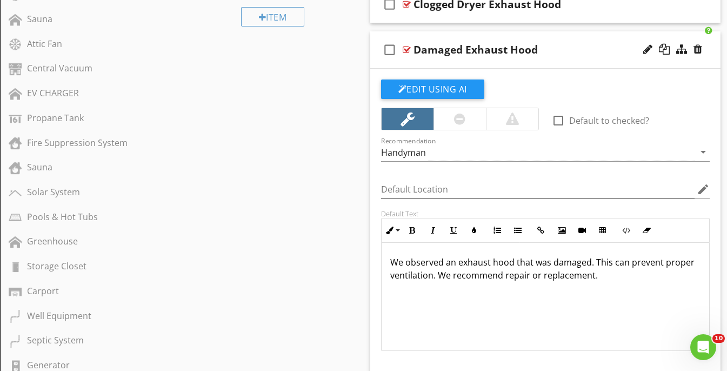
scroll to position [829, 0]
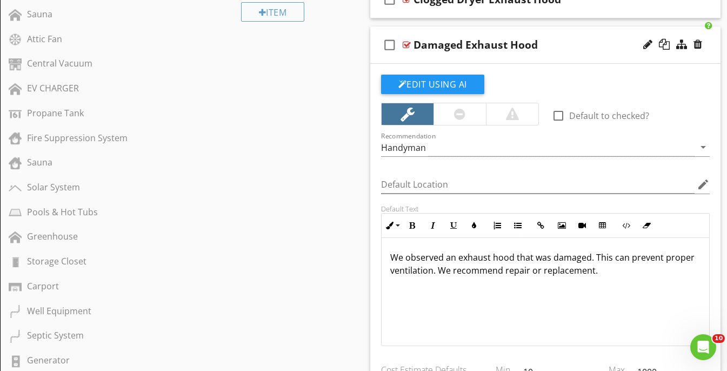
click at [478, 286] on div "We observed an exhaust hood that was damaged. This can prevent proper ventilati…" at bounding box center [546, 292] width 328 height 108
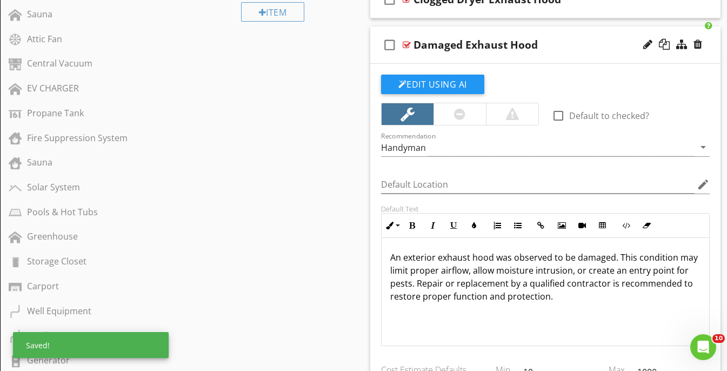
click at [539, 256] on p "An exterior exhaust hood was observed to be damaged. This condition may limit p…" at bounding box center [545, 277] width 311 height 52
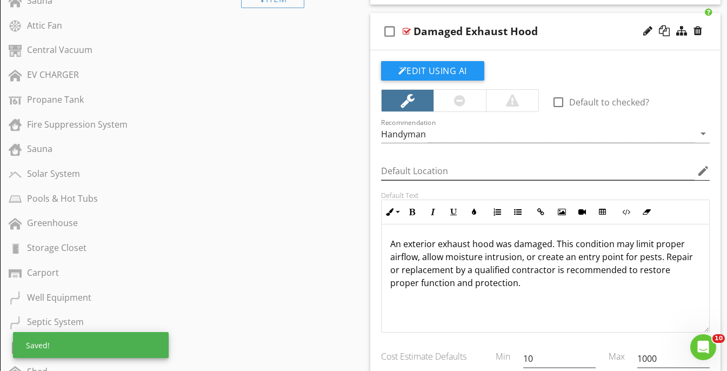
scroll to position [844, 0]
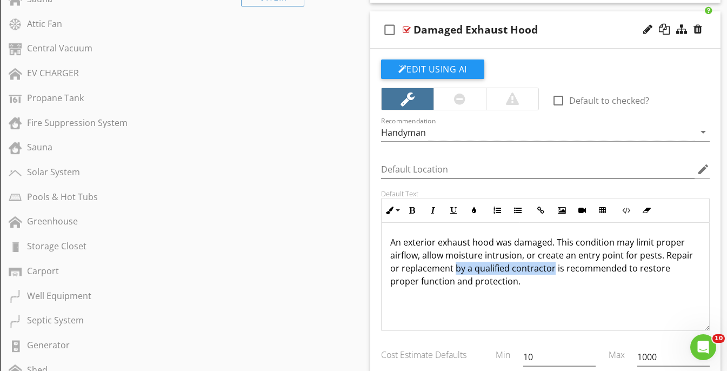
drag, startPoint x: 541, startPoint y: 268, endPoint x: 442, endPoint y: 267, distance: 98.9
click at [442, 267] on p "An exterior exhaust hood was damaged. This condition may limit proper airflow, …" at bounding box center [545, 262] width 311 height 52
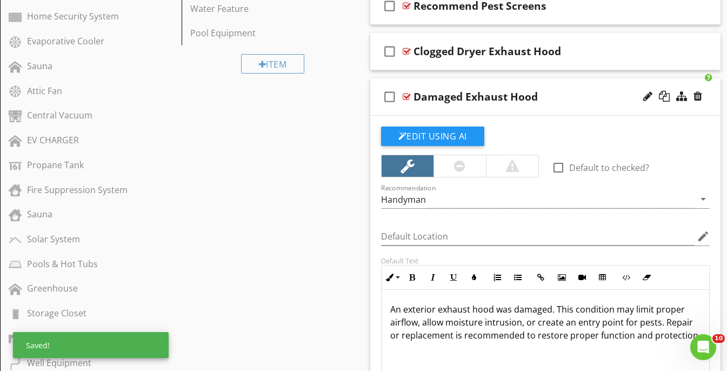
scroll to position [784, 0]
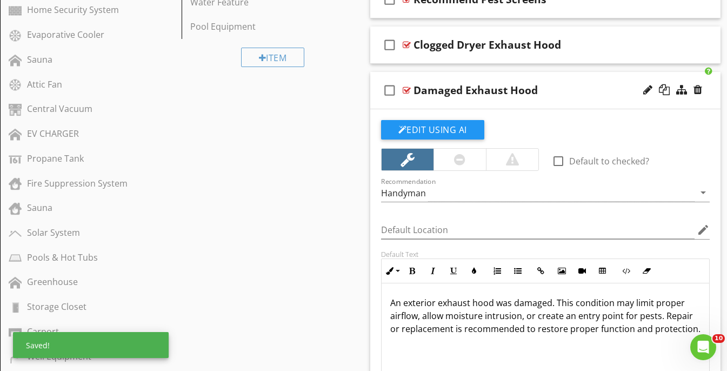
click at [598, 81] on div "check_box_outline_blank Damaged Exhaust Hood" at bounding box center [545, 90] width 351 height 37
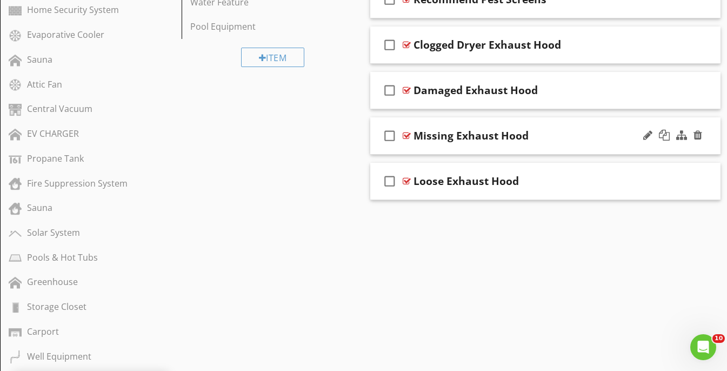
click at [572, 129] on div "Missing Exhaust Hood" at bounding box center [537, 135] width 246 height 13
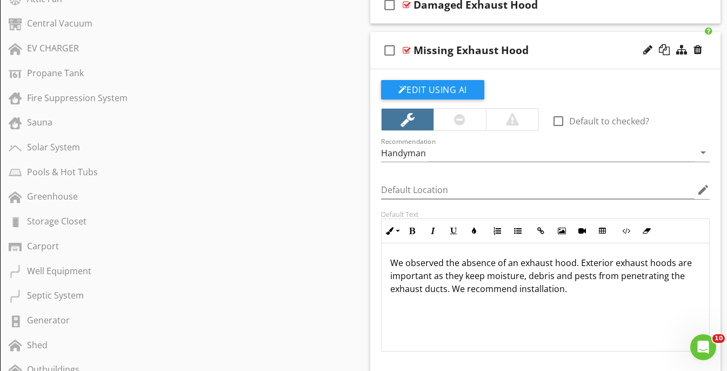
scroll to position [874, 0]
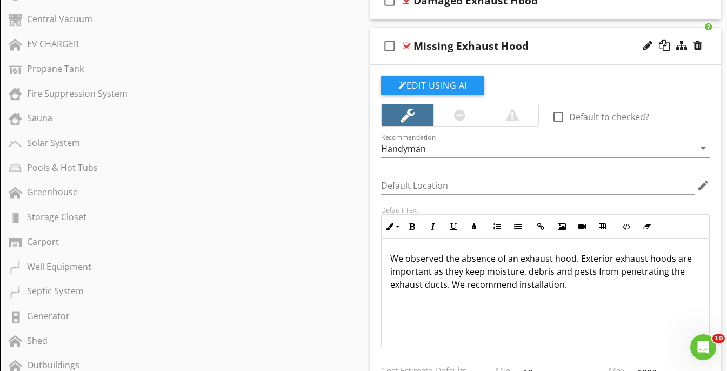
click at [568, 32] on div "check_box_outline_blank Missing Exhaust Hood" at bounding box center [545, 46] width 351 height 37
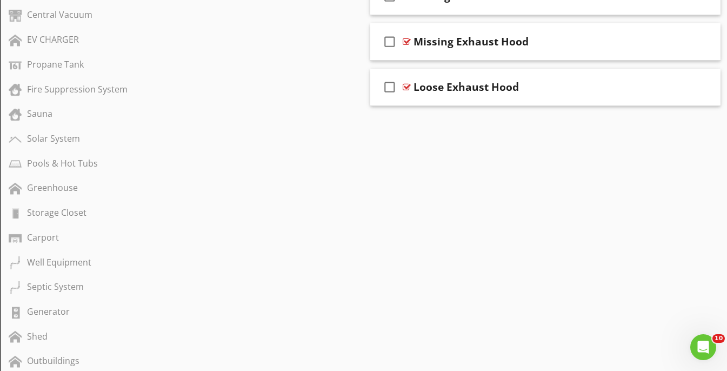
scroll to position [864, 0]
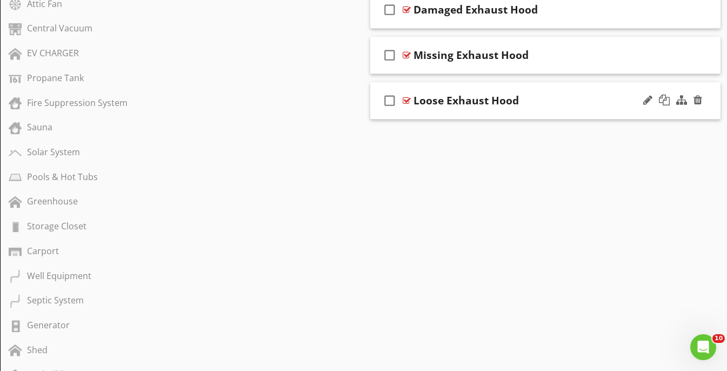
click at [581, 83] on div "check_box_outline_blank Loose Exhaust Hood" at bounding box center [545, 100] width 351 height 37
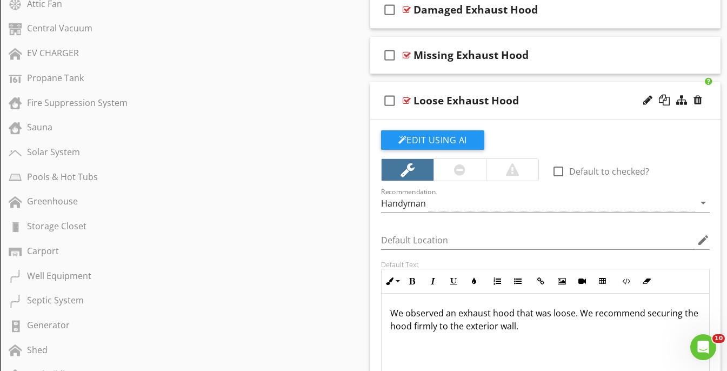
drag, startPoint x: 520, startPoint y: 335, endPoint x: 326, endPoint y: 314, distance: 194.7
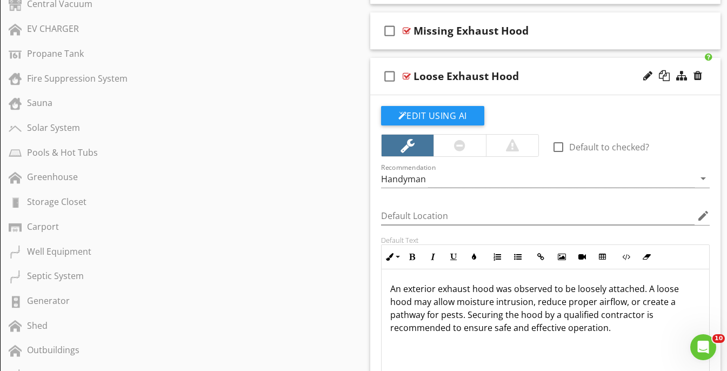
scroll to position [898, 0]
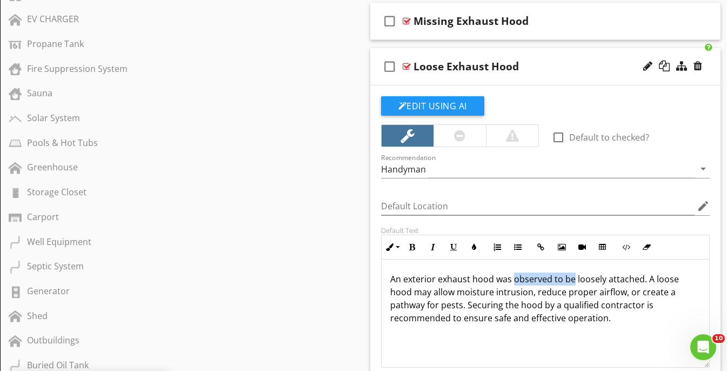
drag, startPoint x: 574, startPoint y: 279, endPoint x: 514, endPoint y: 281, distance: 59.5
click at [514, 281] on p "An exterior exhaust hood was observed to be loosely attached. A loose hood may …" at bounding box center [545, 298] width 311 height 52
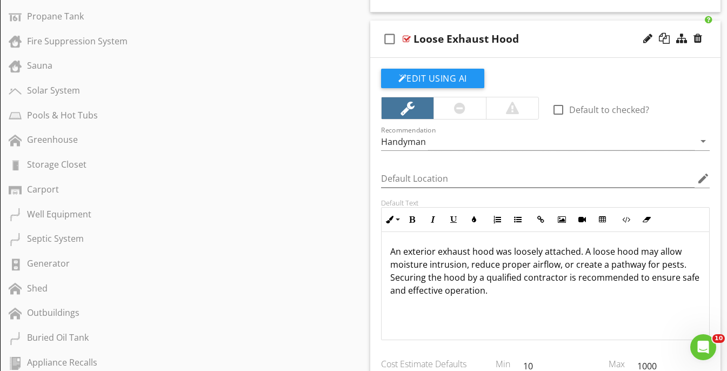
scroll to position [928, 0]
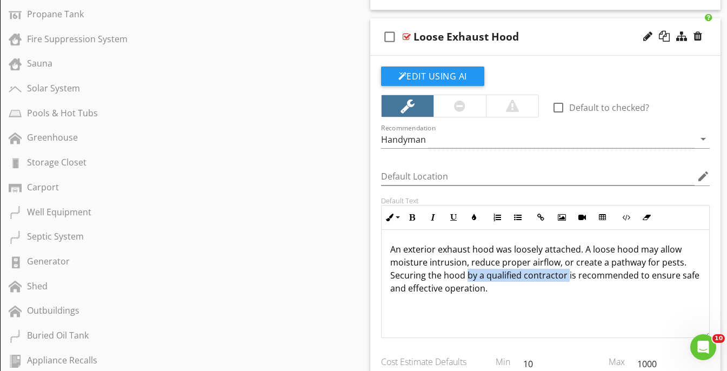
drag, startPoint x: 566, startPoint y: 276, endPoint x: 468, endPoint y: 277, distance: 98.4
click at [468, 277] on p "An exterior exhaust hood was loosely attached. A loose hood may allow moisture …" at bounding box center [545, 269] width 311 height 52
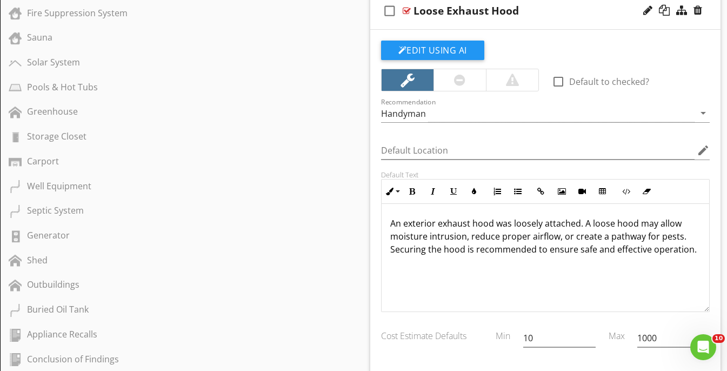
scroll to position [939, 0]
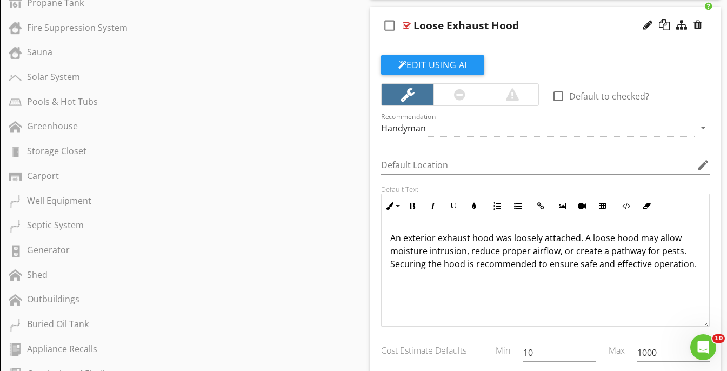
click at [583, 12] on div "check_box_outline_blank Loose Exhaust Hood" at bounding box center [545, 25] width 351 height 37
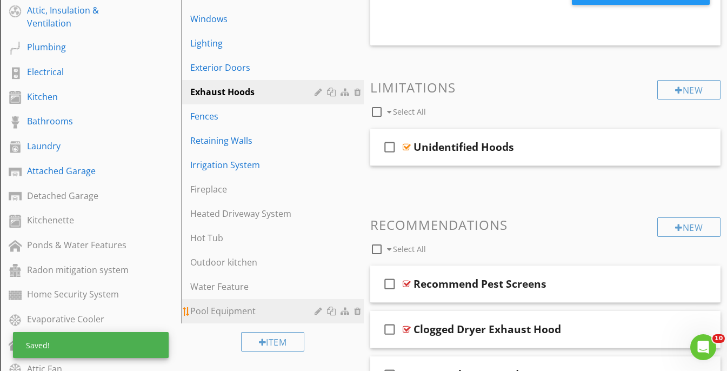
scroll to position [496, 0]
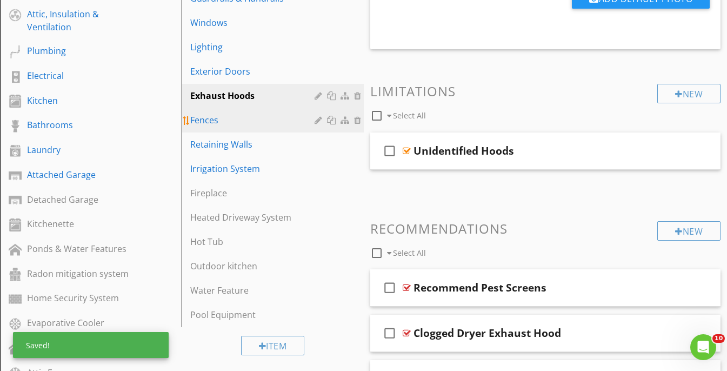
click at [231, 114] on div "Fences" at bounding box center [253, 120] width 127 height 13
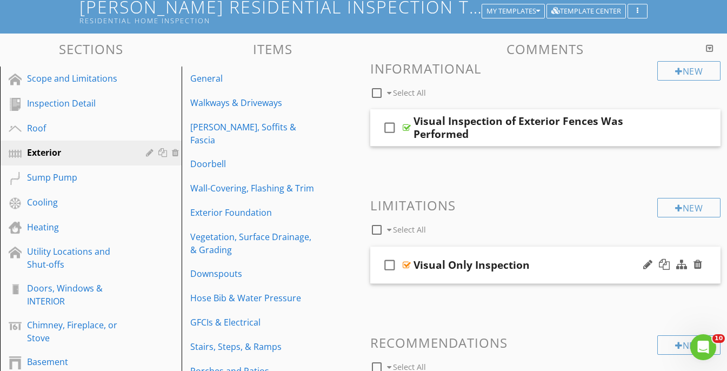
scroll to position [74, 0]
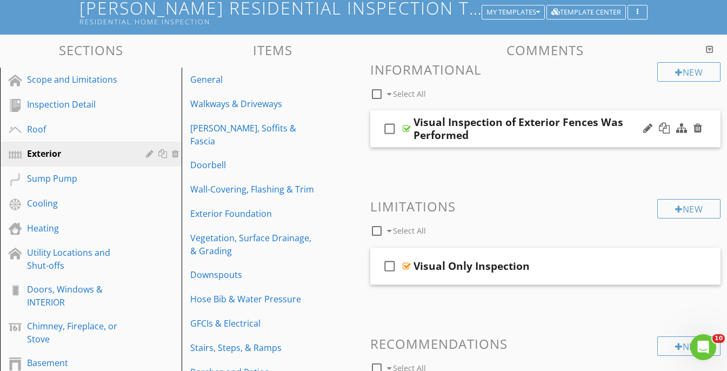
click at [622, 116] on div "Visual Inspection of Exterior Fences Was Performed" at bounding box center [537, 129] width 246 height 26
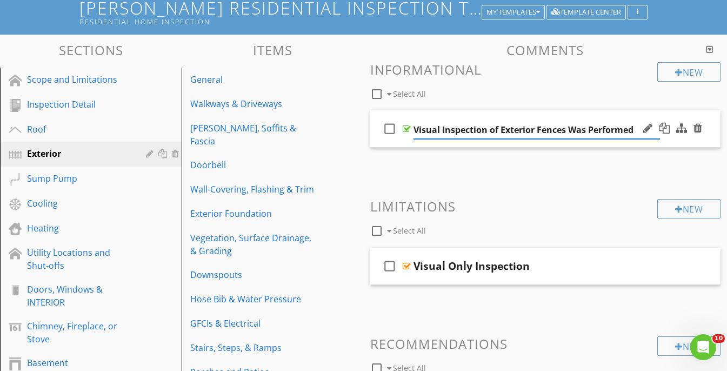
click at [622, 115] on div "check_box_outline_blank Visual Inspection of Exterior Fences Was Performed" at bounding box center [545, 128] width 351 height 37
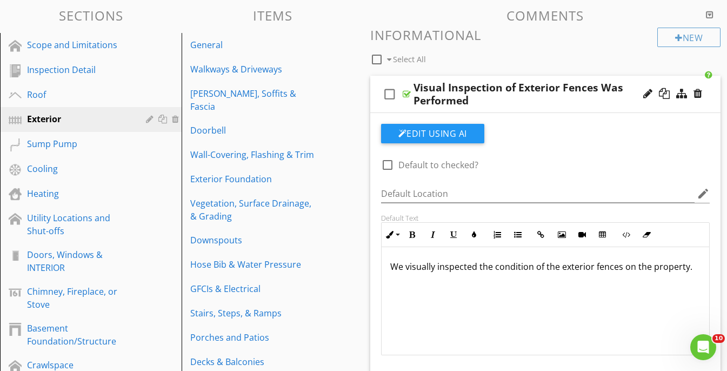
scroll to position [109, 0]
click at [626, 82] on div "Visual Inspection of Exterior Fences Was Performed" at bounding box center [537, 94] width 246 height 26
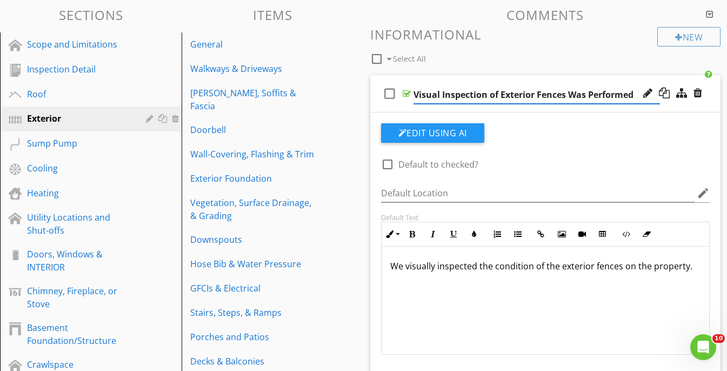
click at [623, 268] on p "We visually inspected the condition of the exterior fences on the property." at bounding box center [545, 265] width 311 height 13
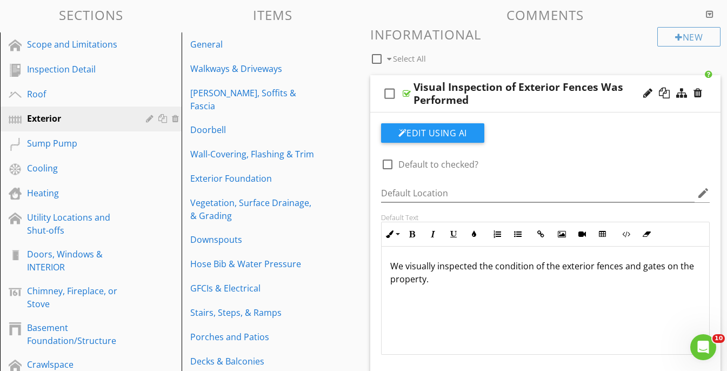
click at [395, 77] on div "check_box_outline_blank Visual Inspection of Exterior Fences Was Performed" at bounding box center [545, 93] width 351 height 37
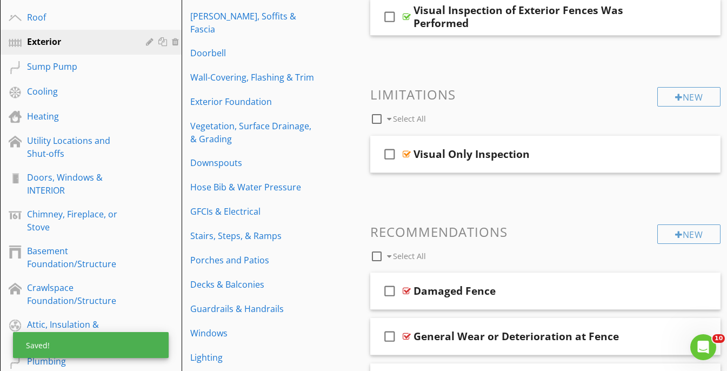
scroll to position [190, 0]
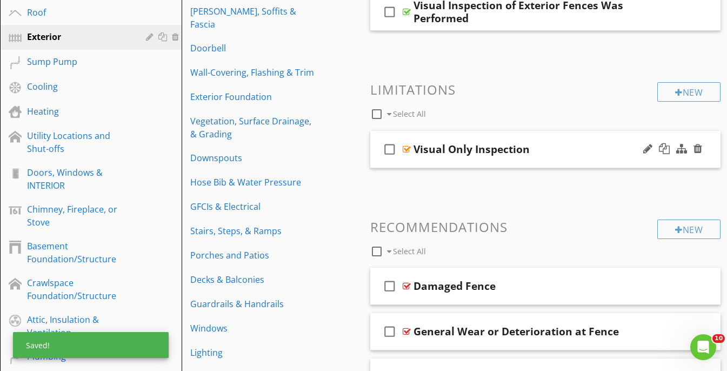
click at [547, 137] on div "check_box_outline_blank Visual Only Inspection" at bounding box center [545, 149] width 351 height 37
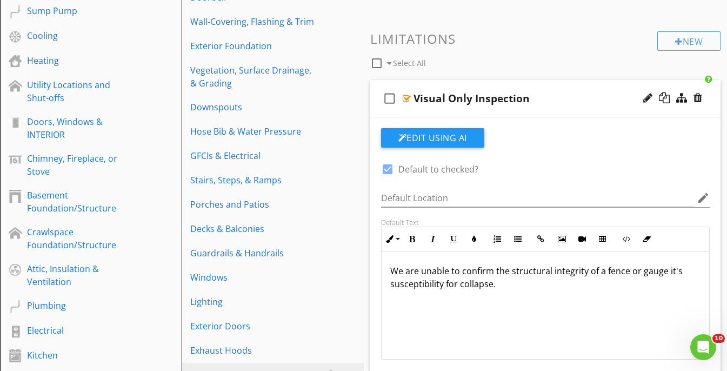
scroll to position [242, 0]
click at [538, 79] on div "check_box_outline_blank Visual Only Inspection" at bounding box center [545, 97] width 351 height 37
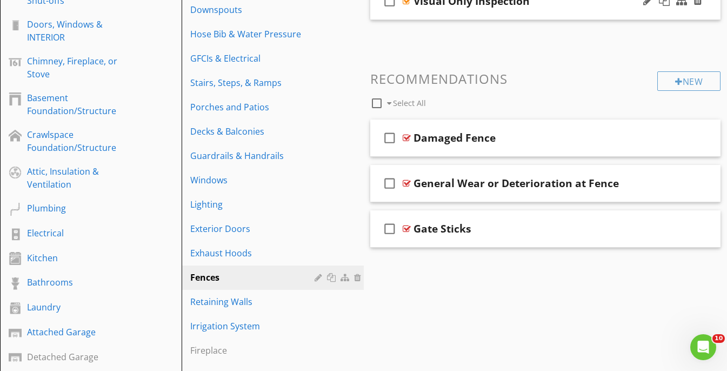
scroll to position [340, 0]
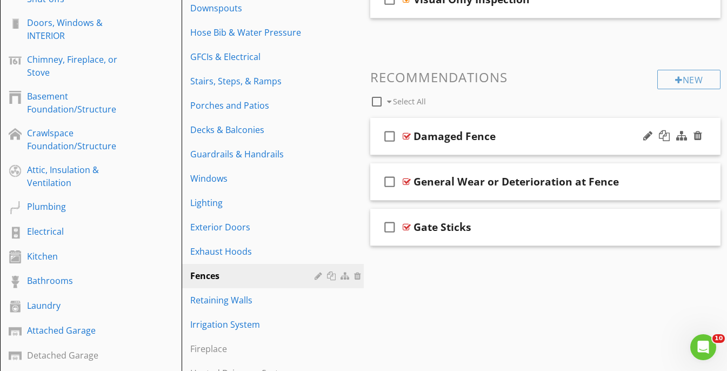
click at [566, 123] on div "check_box_outline_blank Damaged Fence" at bounding box center [545, 136] width 351 height 37
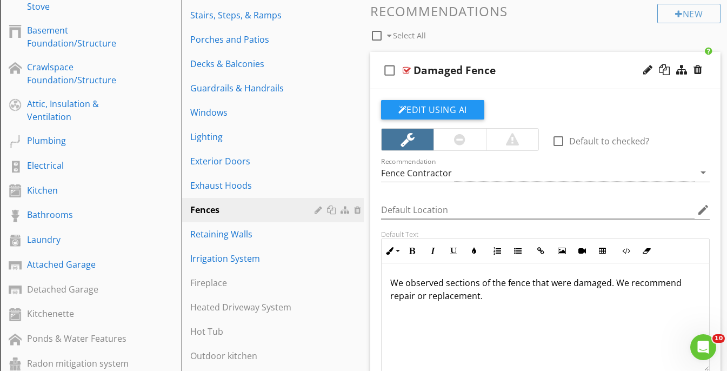
scroll to position [406, 0]
click at [559, 59] on div "check_box_outline_blank Damaged Fence" at bounding box center [545, 70] width 351 height 37
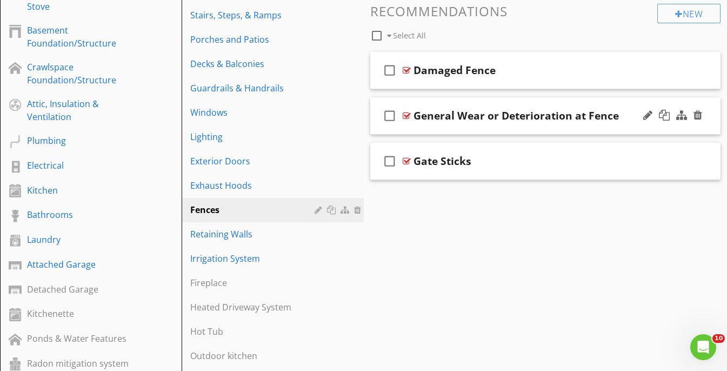
click at [586, 100] on div "check_box_outline_blank General Wear or Deterioration at Fence" at bounding box center [545, 115] width 351 height 37
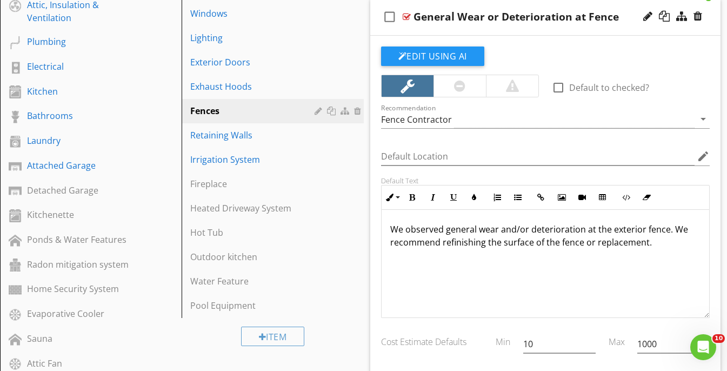
scroll to position [505, 0]
click at [568, 4] on div "check_box_outline_blank General Wear or Deterioration at Fence" at bounding box center [545, 16] width 351 height 37
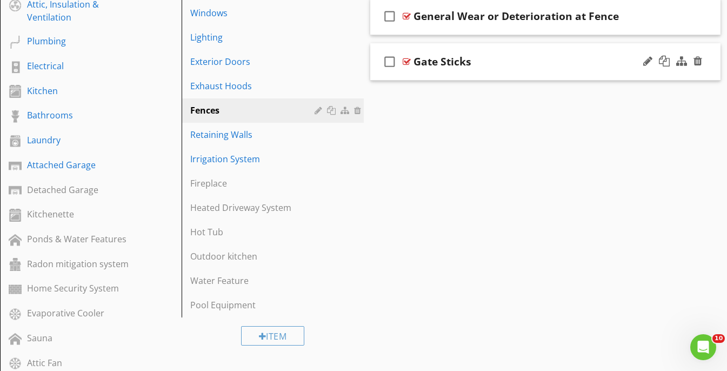
click at [544, 47] on div "check_box_outline_blank Gate Sticks" at bounding box center [545, 61] width 351 height 37
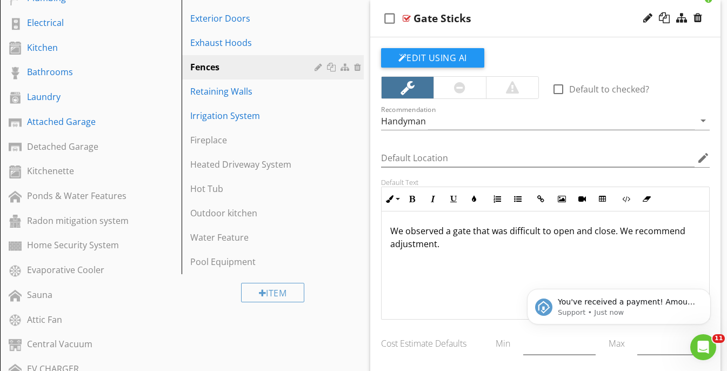
scroll to position [0, 0]
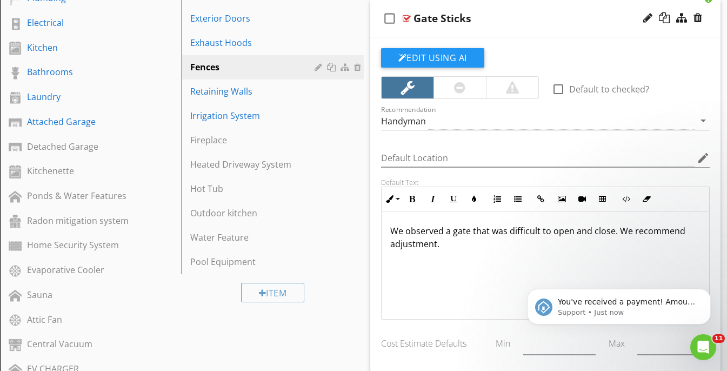
drag, startPoint x: 476, startPoint y: 269, endPoint x: 386, endPoint y: 225, distance: 99.8
click at [386, 225] on div "We observed a gate that was difficult to open and close. We recommend adjustmen…" at bounding box center [546, 265] width 328 height 108
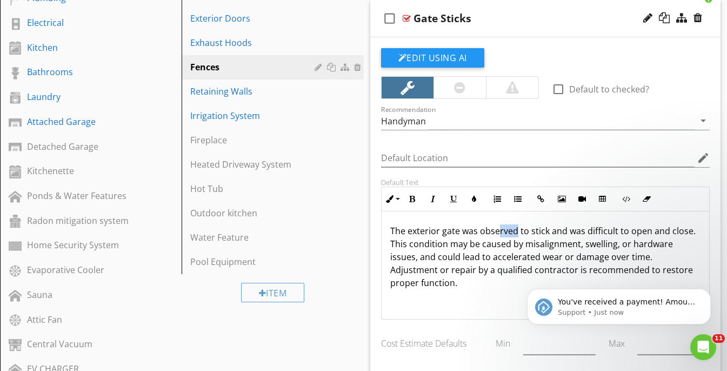
drag, startPoint x: 516, startPoint y: 230, endPoint x: 499, endPoint y: 231, distance: 16.8
click at [499, 231] on p "The exterior gate was observed to stick and was difficult to open and close. Th…" at bounding box center [545, 256] width 311 height 65
drag, startPoint x: 526, startPoint y: 231, endPoint x: 478, endPoint y: 231, distance: 48.7
click at [478, 231] on p "The exterior gate was observed to stick and was difficult to open and close. Th…" at bounding box center [545, 256] width 311 height 65
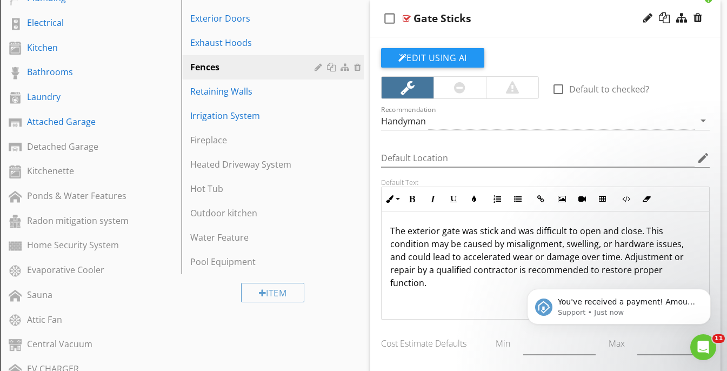
click at [496, 232] on p "The exterior gate was stick and was difficult to open and close. This condition…" at bounding box center [545, 256] width 311 height 65
drag, startPoint x: 477, startPoint y: 271, endPoint x: 384, endPoint y: 271, distance: 93.0
click at [384, 271] on div "The exterior gate was sticking and was difficult to open and close. This condit…" at bounding box center [546, 265] width 328 height 108
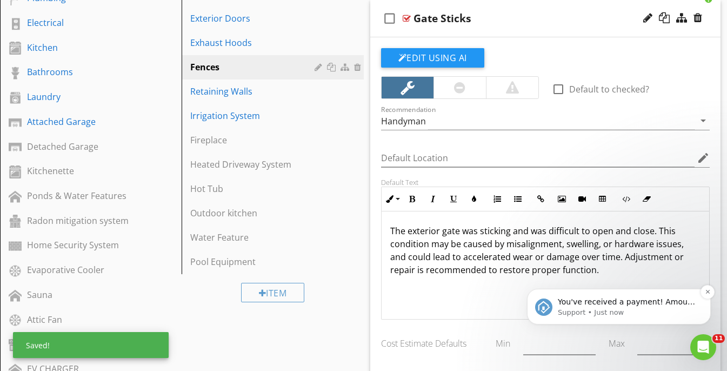
click at [652, 307] on p "You've received a payment! Amount $848.00 Fee $0.00 Net $848.00 Transaction # p…" at bounding box center [627, 302] width 139 height 11
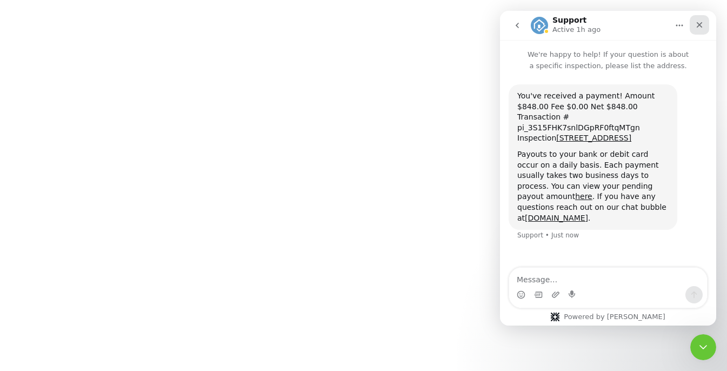
click at [698, 23] on icon "Close" at bounding box center [699, 25] width 9 height 9
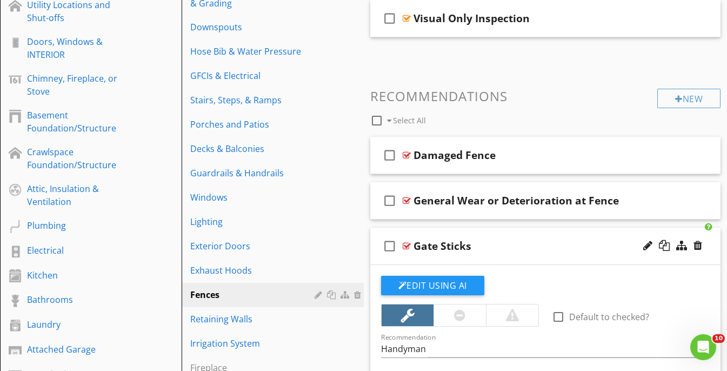
scroll to position [320, 0]
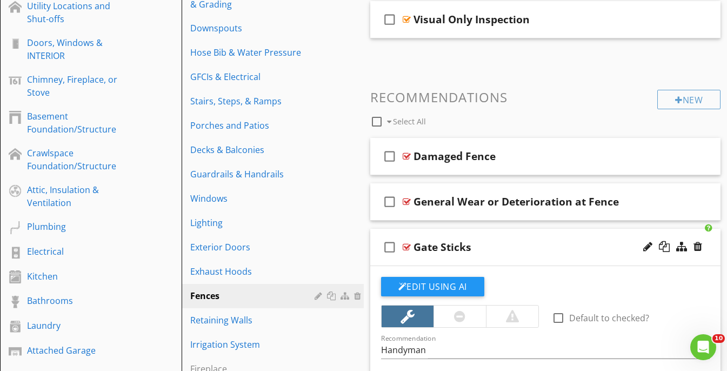
click at [542, 235] on div "check_box_outline_blank Gate Sticks" at bounding box center [545, 247] width 351 height 37
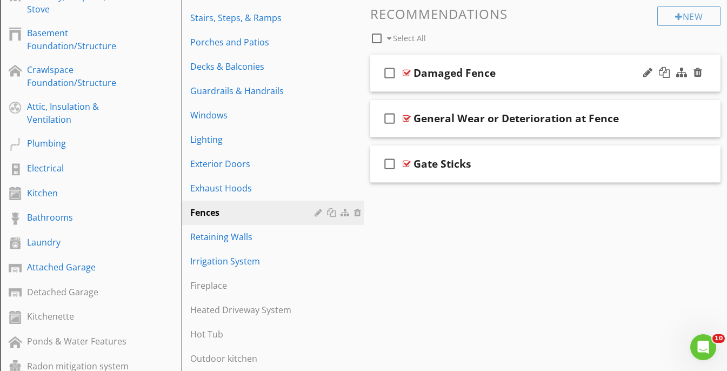
scroll to position [413, 0]
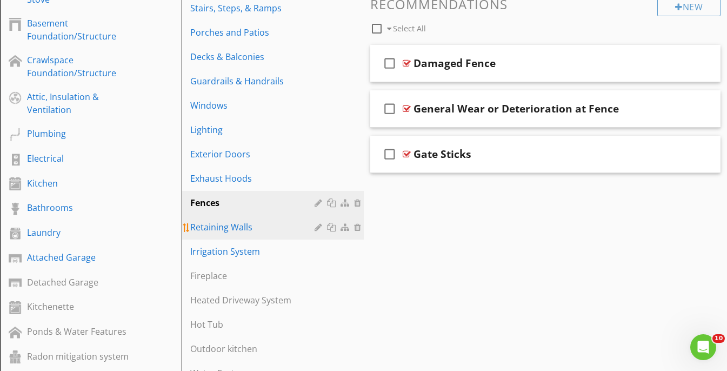
click at [243, 221] on div "Retaining Walls" at bounding box center [253, 227] width 127 height 13
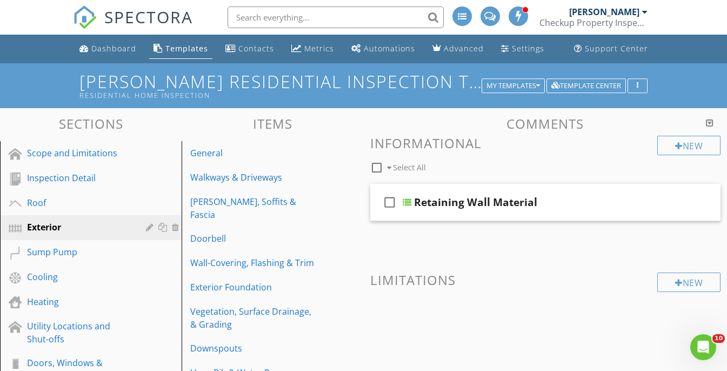
scroll to position [0, 0]
click at [566, 187] on div "check_box_outline_blank Retaining Wall Material" at bounding box center [545, 202] width 351 height 37
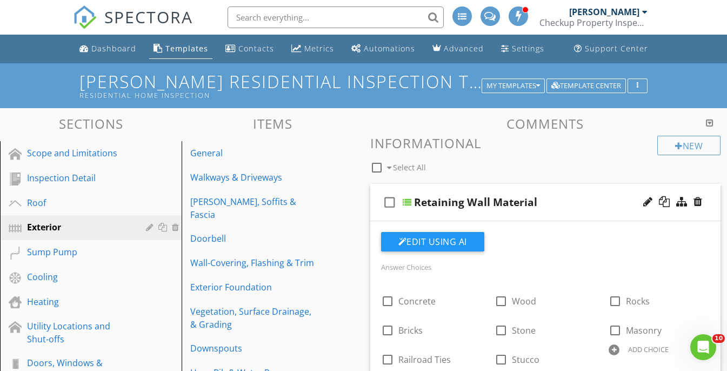
click at [581, 196] on div "Retaining Wall Material" at bounding box center [537, 202] width 246 height 13
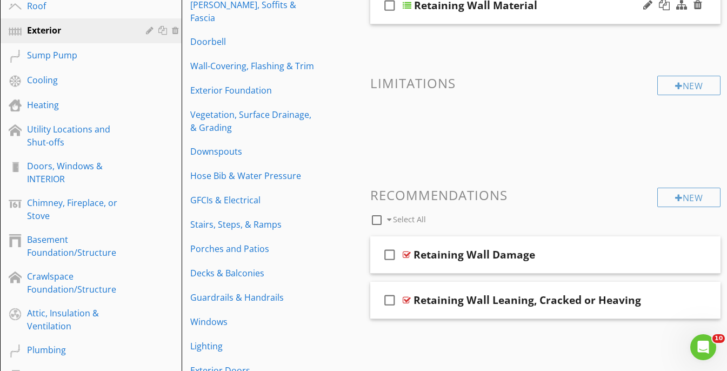
scroll to position [204, 0]
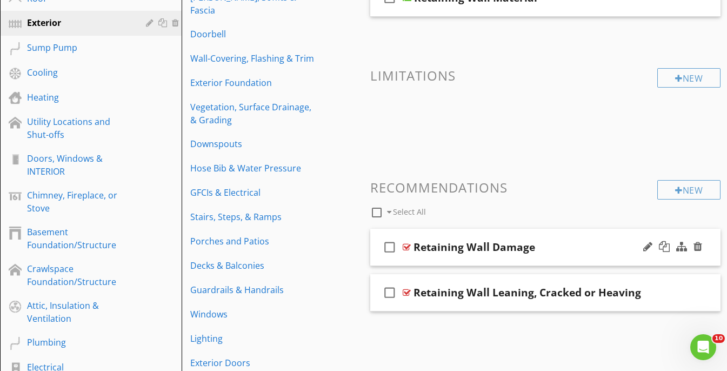
click at [536, 229] on div "check_box_outline_blank Retaining Wall Damage" at bounding box center [545, 247] width 351 height 37
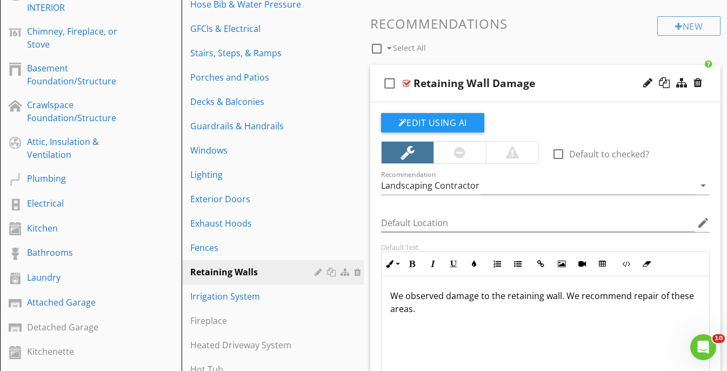
scroll to position [370, 0]
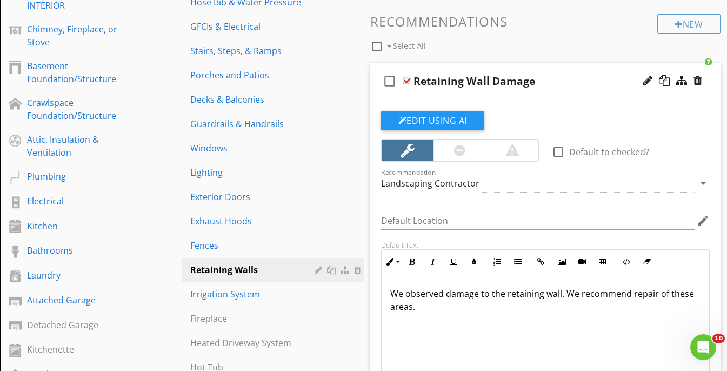
drag, startPoint x: 438, startPoint y: 325, endPoint x: 374, endPoint y: 281, distance: 77.8
click at [374, 281] on div "Edit Using AI check_box_outline_blank Default to checked? Recommendation Landsc…" at bounding box center [545, 306] width 351 height 412
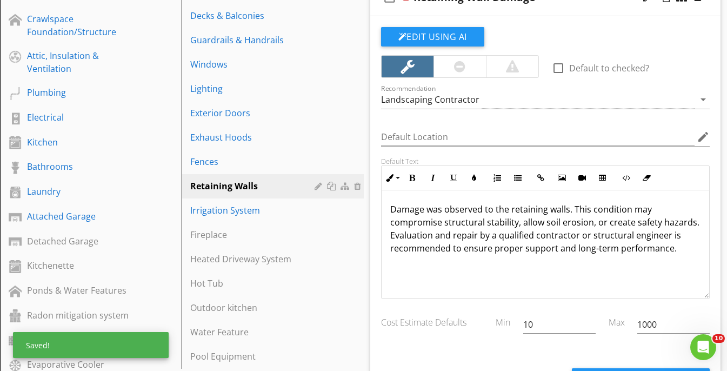
scroll to position [455, 0]
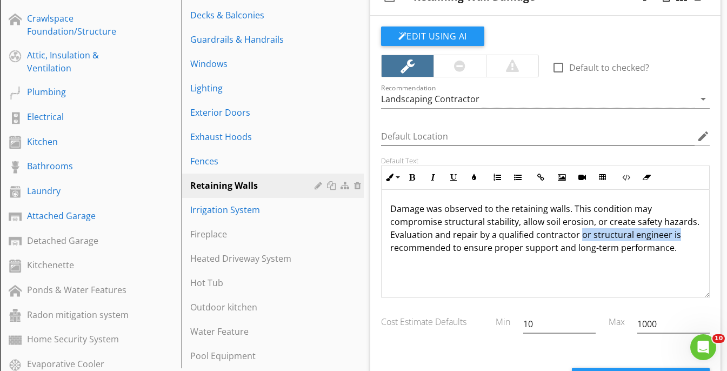
drag, startPoint x: 675, startPoint y: 236, endPoint x: 578, endPoint y: 232, distance: 96.8
click at [578, 232] on p "Damage was observed to the retaining walls. This condition may compromise struc…" at bounding box center [545, 228] width 311 height 52
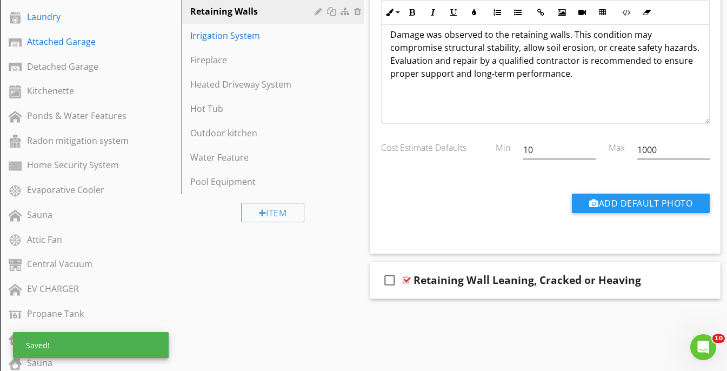
scroll to position [630, 0]
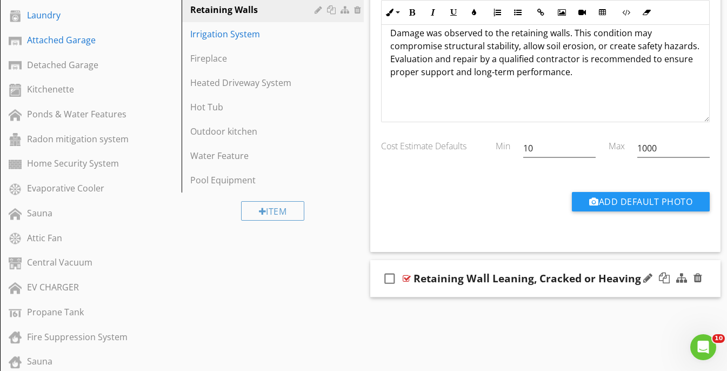
click at [535, 262] on div "check_box_outline_blank Retaining Wall Leaning, Cracked or Heaving" at bounding box center [545, 278] width 351 height 37
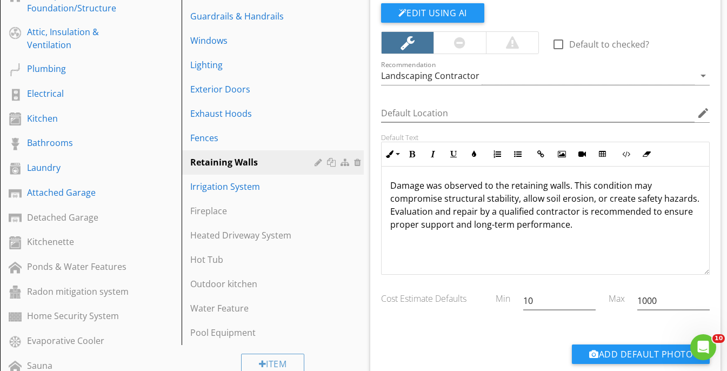
scroll to position [478, 0]
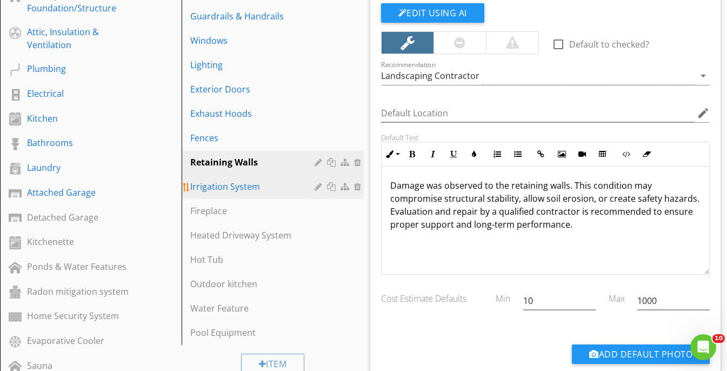
click at [232, 180] on div "Irrigation System" at bounding box center [253, 186] width 127 height 13
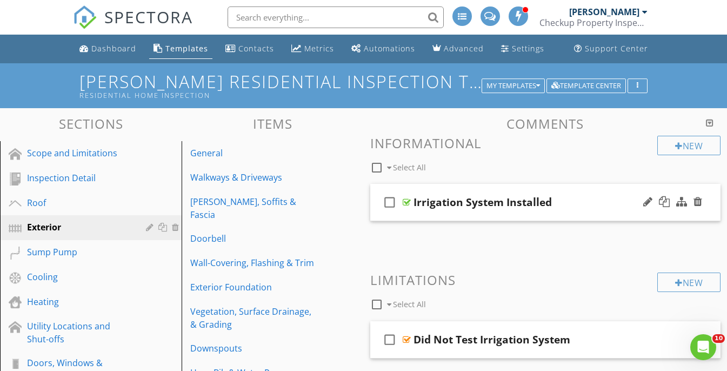
scroll to position [0, 0]
click at [578, 192] on div "check_box_outline_blank Irrigation System Installed" at bounding box center [545, 202] width 351 height 37
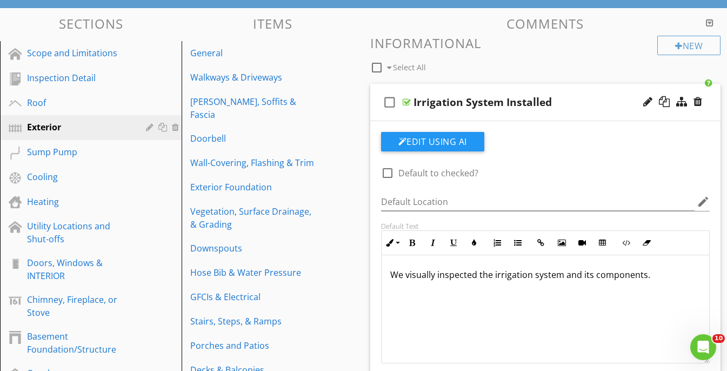
scroll to position [99, 0]
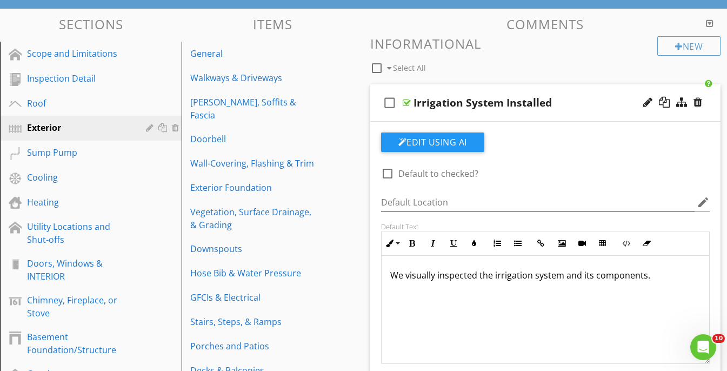
click at [575, 91] on div "check_box_outline_blank Irrigation System Installed" at bounding box center [545, 102] width 351 height 37
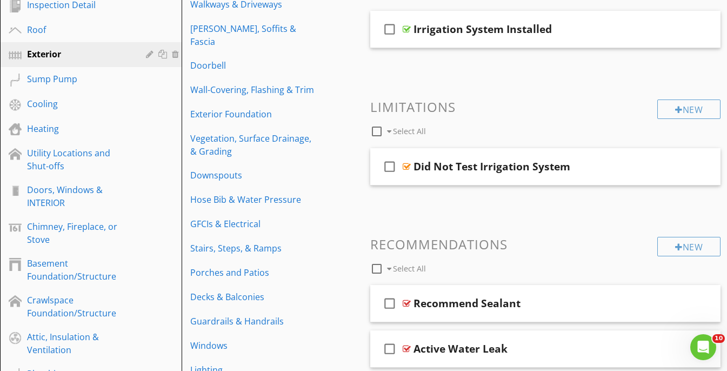
scroll to position [174, 0]
click at [596, 155] on div "check_box_outline_blank Did Not Test Irrigation System" at bounding box center [545, 166] width 351 height 37
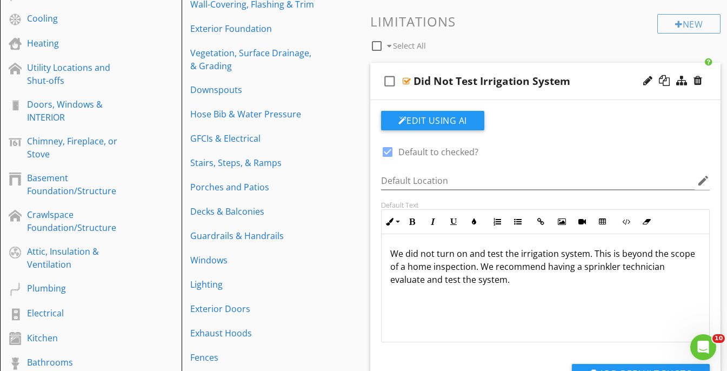
scroll to position [260, 0]
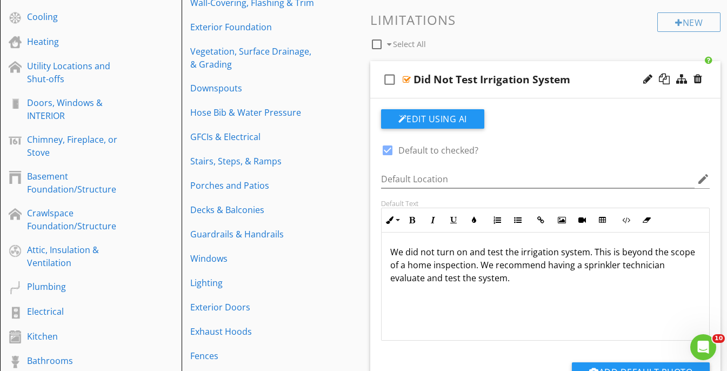
click at [584, 74] on div "Did Not Test Irrigation System" at bounding box center [537, 79] width 246 height 13
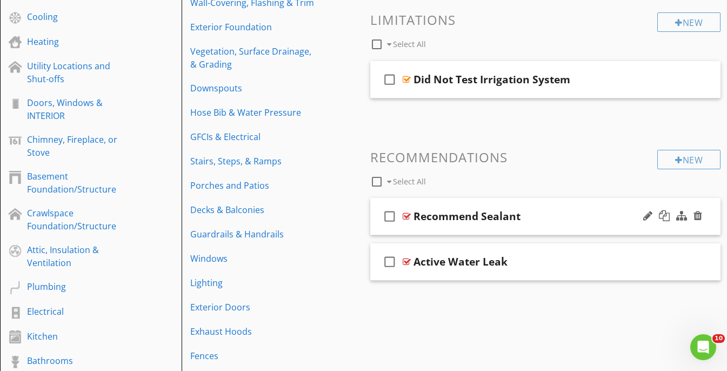
click at [570, 207] on div "check_box_outline_blank Recommend Sealant" at bounding box center [545, 216] width 351 height 37
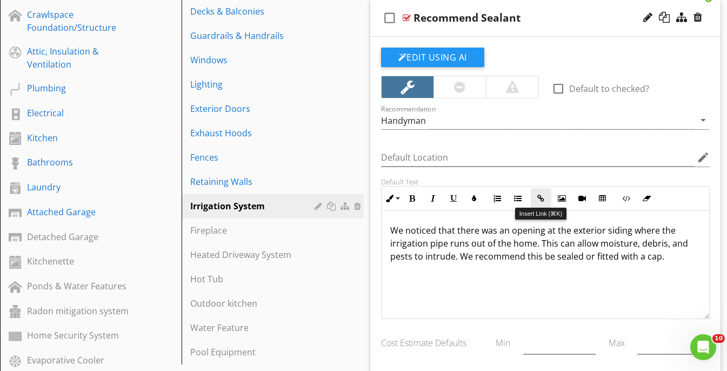
scroll to position [489, 0]
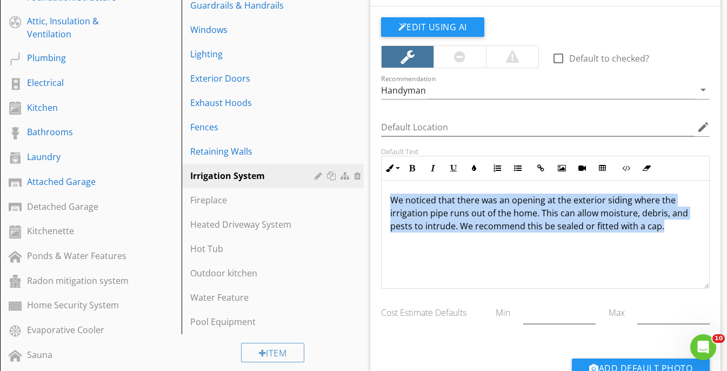
drag, startPoint x: 530, startPoint y: 284, endPoint x: 385, endPoint y: 181, distance: 178.0
click at [385, 181] on div "We noticed that there was an opening at the exterior siding where the irrigatio…" at bounding box center [546, 235] width 328 height 108
click at [537, 253] on div "We noticed that there was an opening at the exterior siding where the irrigatio…" at bounding box center [546, 235] width 328 height 108
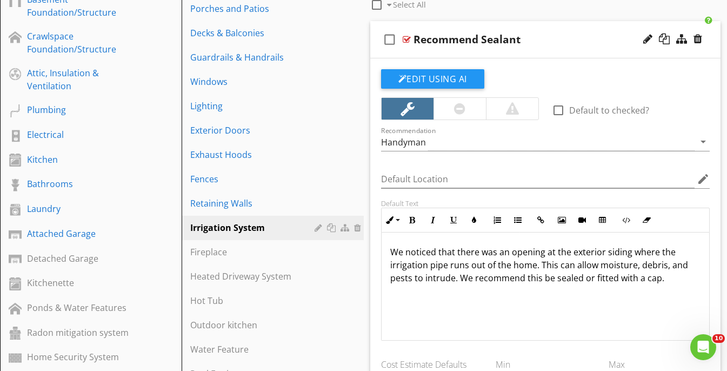
scroll to position [424, 0]
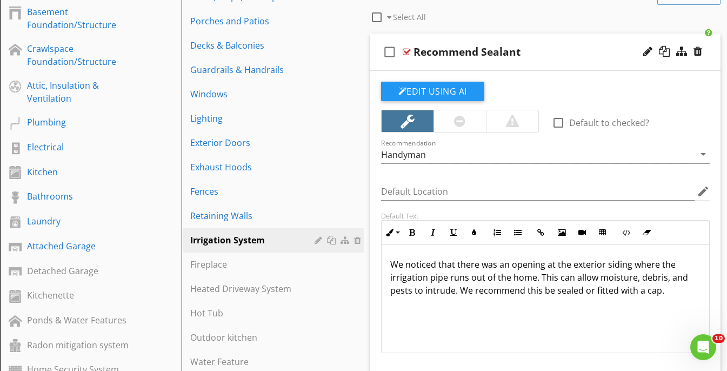
click at [585, 36] on div "check_box_outline_blank Recommend Sealant" at bounding box center [545, 52] width 351 height 37
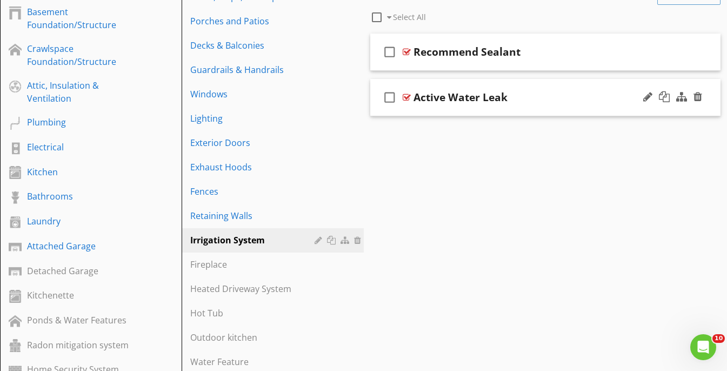
click at [565, 88] on div "check_box_outline_blank Active Water Leak" at bounding box center [545, 97] width 351 height 37
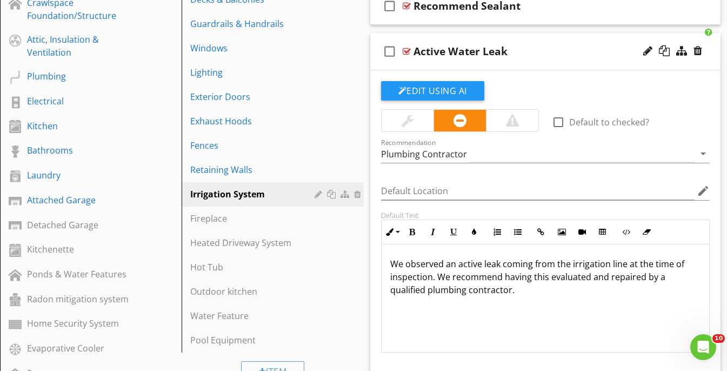
scroll to position [485, 0]
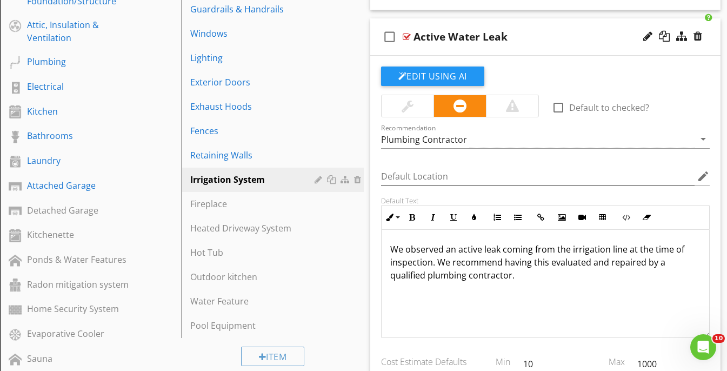
drag, startPoint x: 505, startPoint y: 287, endPoint x: 370, endPoint y: 232, distance: 146.2
click at [370, 232] on div "Edit Using AI check_box_outline_blank Default to checked? Recommendation Plumbi…" at bounding box center [545, 262] width 351 height 412
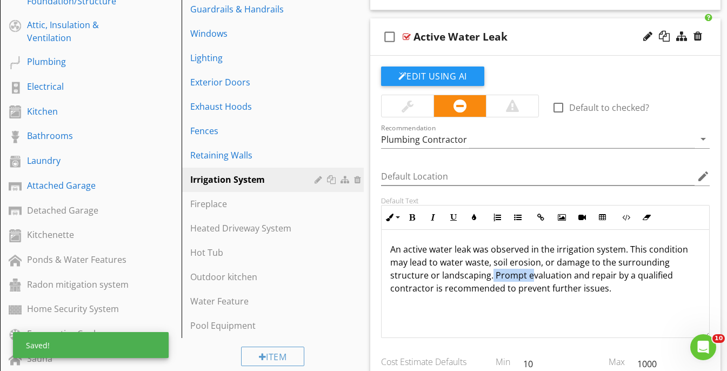
drag, startPoint x: 530, startPoint y: 276, endPoint x: 490, endPoint y: 275, distance: 39.5
click at [490, 275] on p "An active water leak was observed in the irrigation system. This condition may …" at bounding box center [545, 269] width 311 height 52
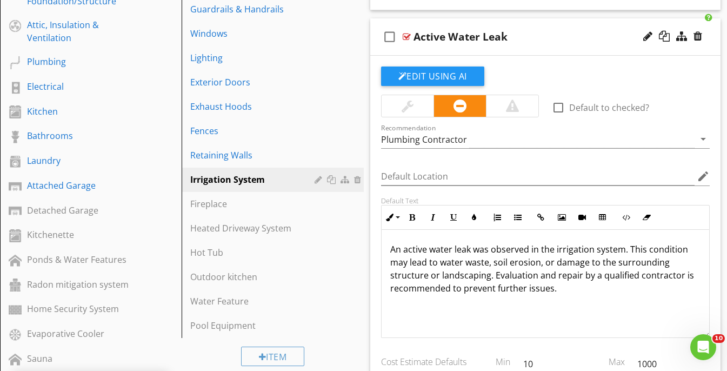
click at [570, 24] on div "check_box_outline_blank Active Water Leak" at bounding box center [545, 36] width 351 height 37
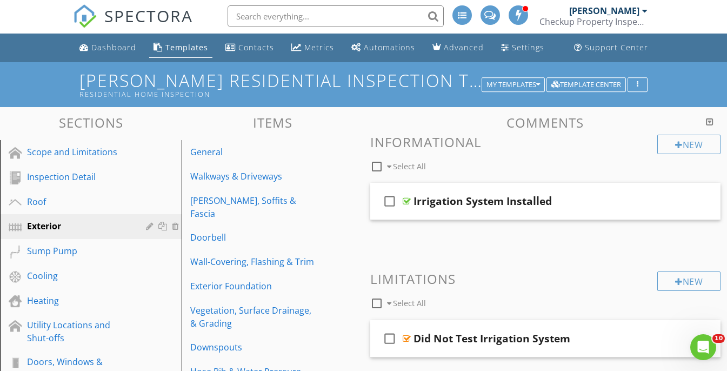
scroll to position [0, 0]
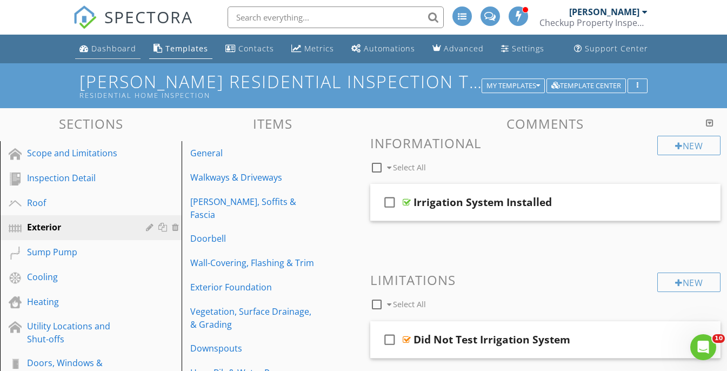
click at [122, 46] on div "Dashboard" at bounding box center [113, 48] width 45 height 10
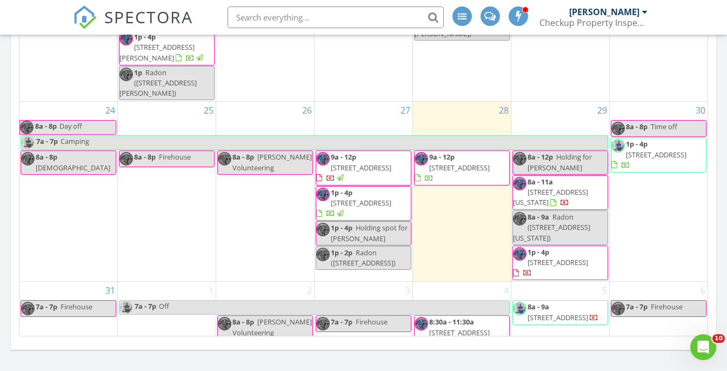
scroll to position [737, 0]
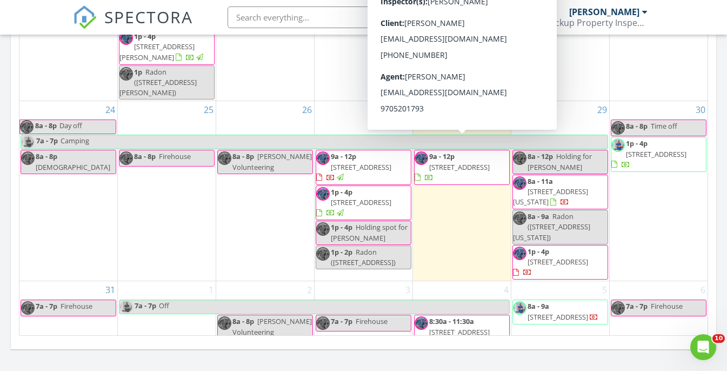
click at [476, 162] on span "6473 S Telluride St, Aurora 80016" at bounding box center [459, 167] width 61 height 10
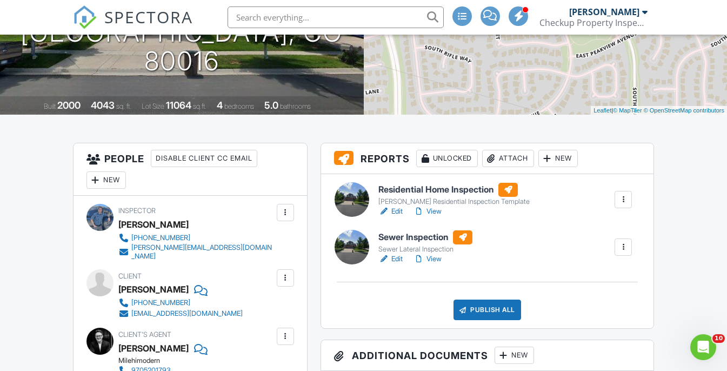
scroll to position [174, 0]
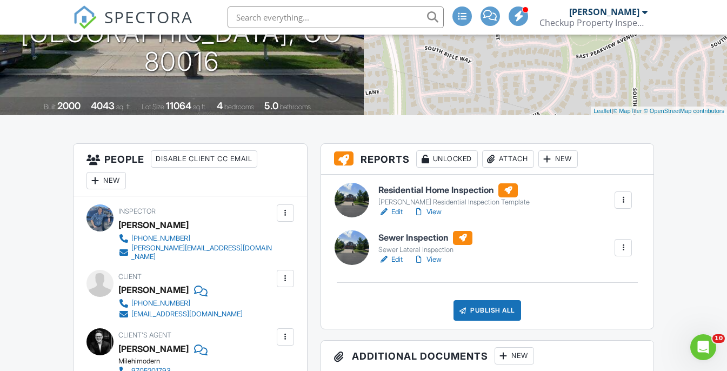
click at [566, 166] on div "New" at bounding box center [557, 158] width 39 height 17
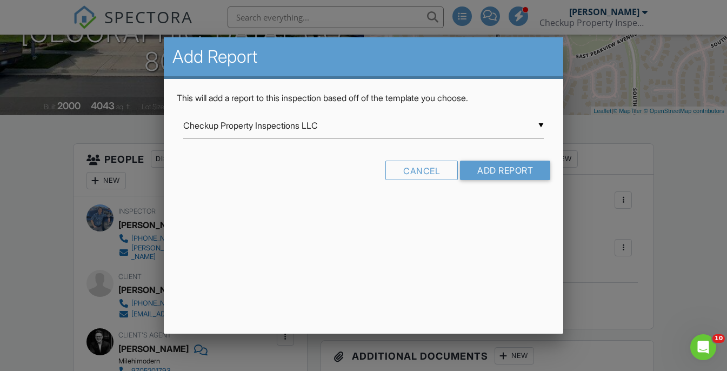
click at [398, 123] on input "Checkup Property Inspections LLC" at bounding box center [363, 125] width 361 height 26
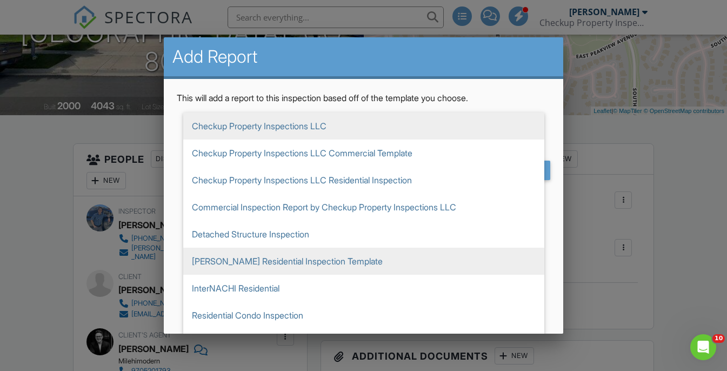
click at [312, 263] on span "[PERSON_NAME] Residential Inspection Template" at bounding box center [363, 261] width 361 height 27
type input "[PERSON_NAME] Residential Inspection Template"
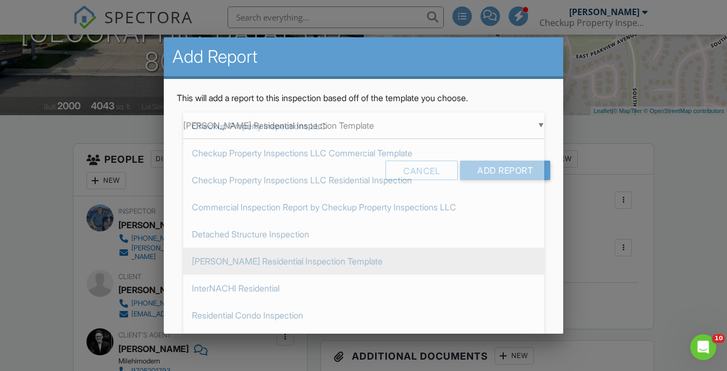
scroll to position [135, 0]
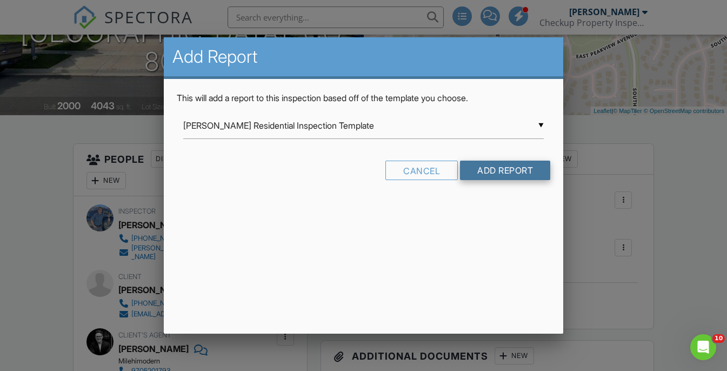
click at [485, 179] on input "Add Report" at bounding box center [505, 170] width 90 height 19
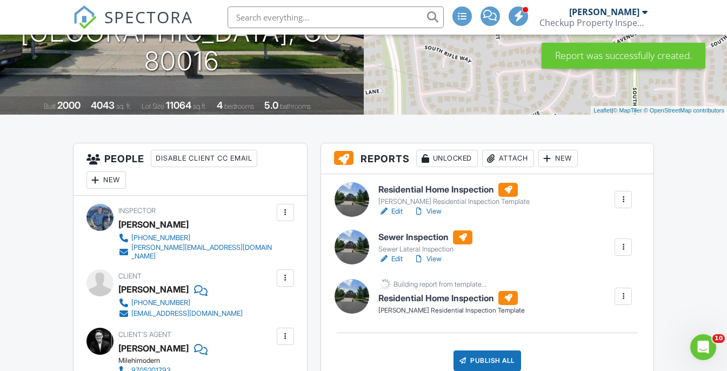
click at [623, 199] on div at bounding box center [623, 199] width 11 height 11
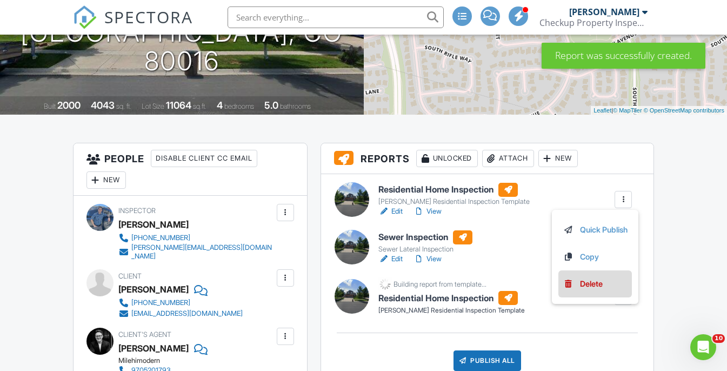
click at [588, 286] on div "Delete" at bounding box center [591, 284] width 23 height 12
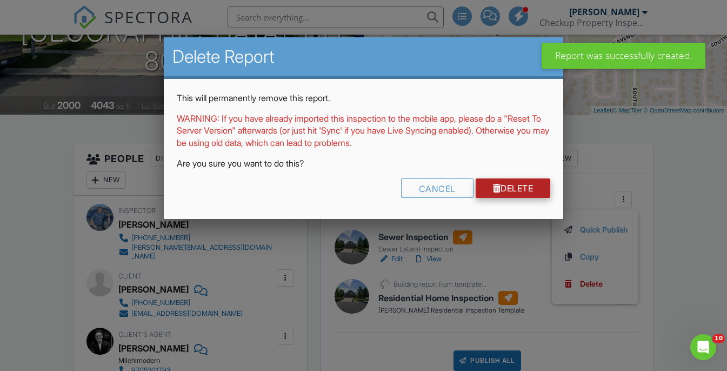
click at [504, 191] on link "Delete" at bounding box center [513, 187] width 75 height 19
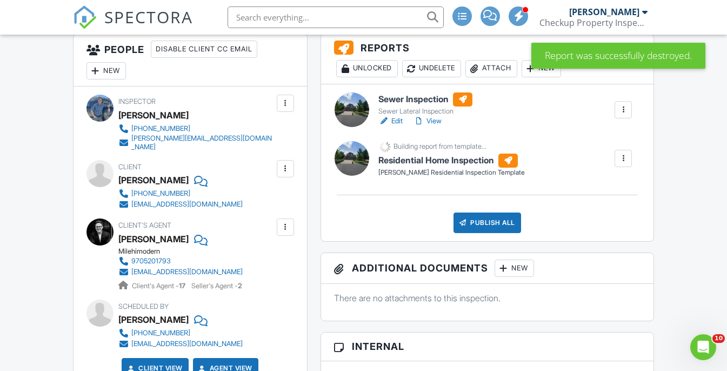
scroll to position [311, 0]
